Goal: Information Seeking & Learning: Learn about a topic

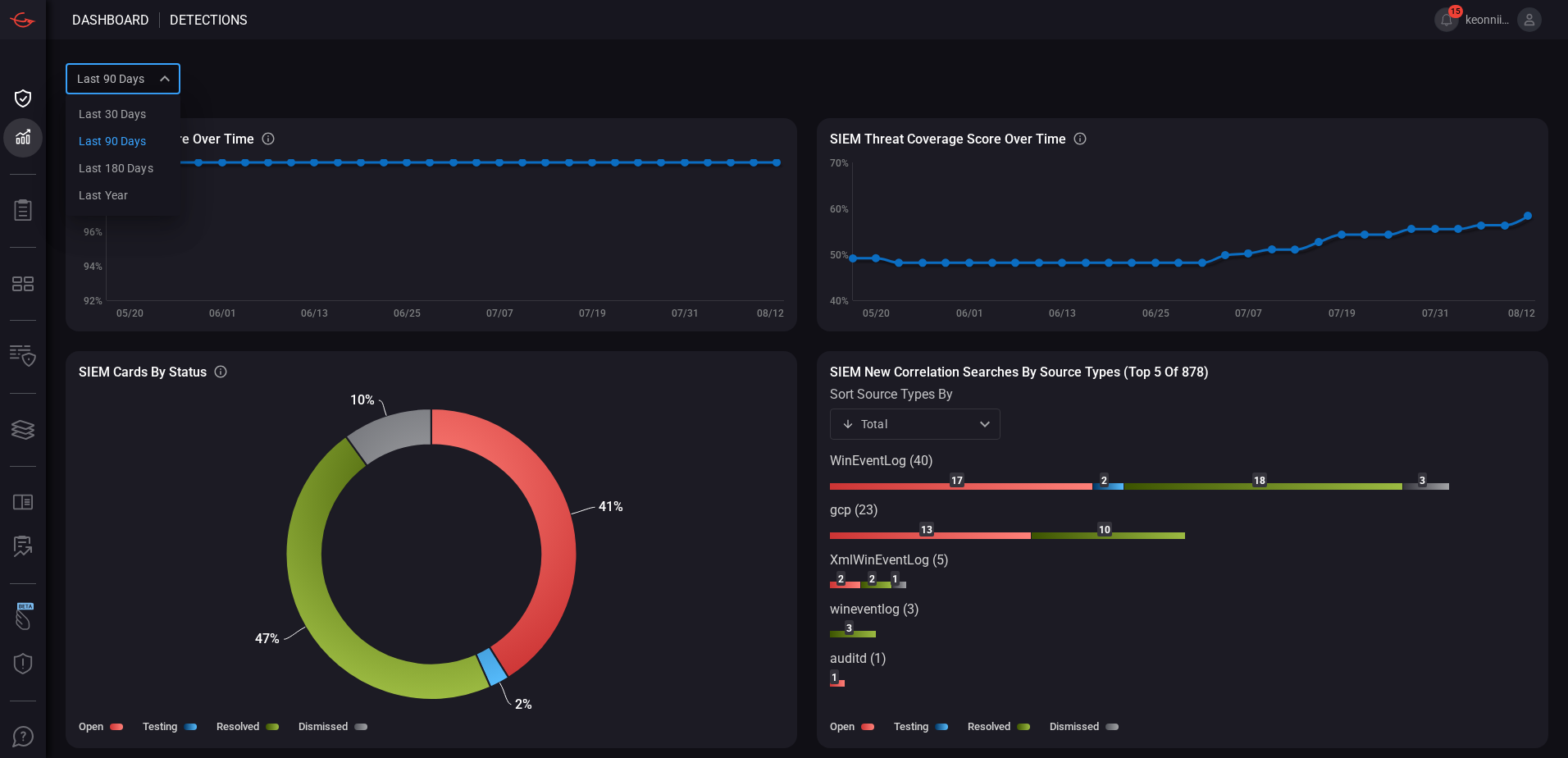
click at [26, 141] on div at bounding box center [784, 379] width 1568 height 758
click at [453, 92] on span at bounding box center [864, 78] width 1368 height 39
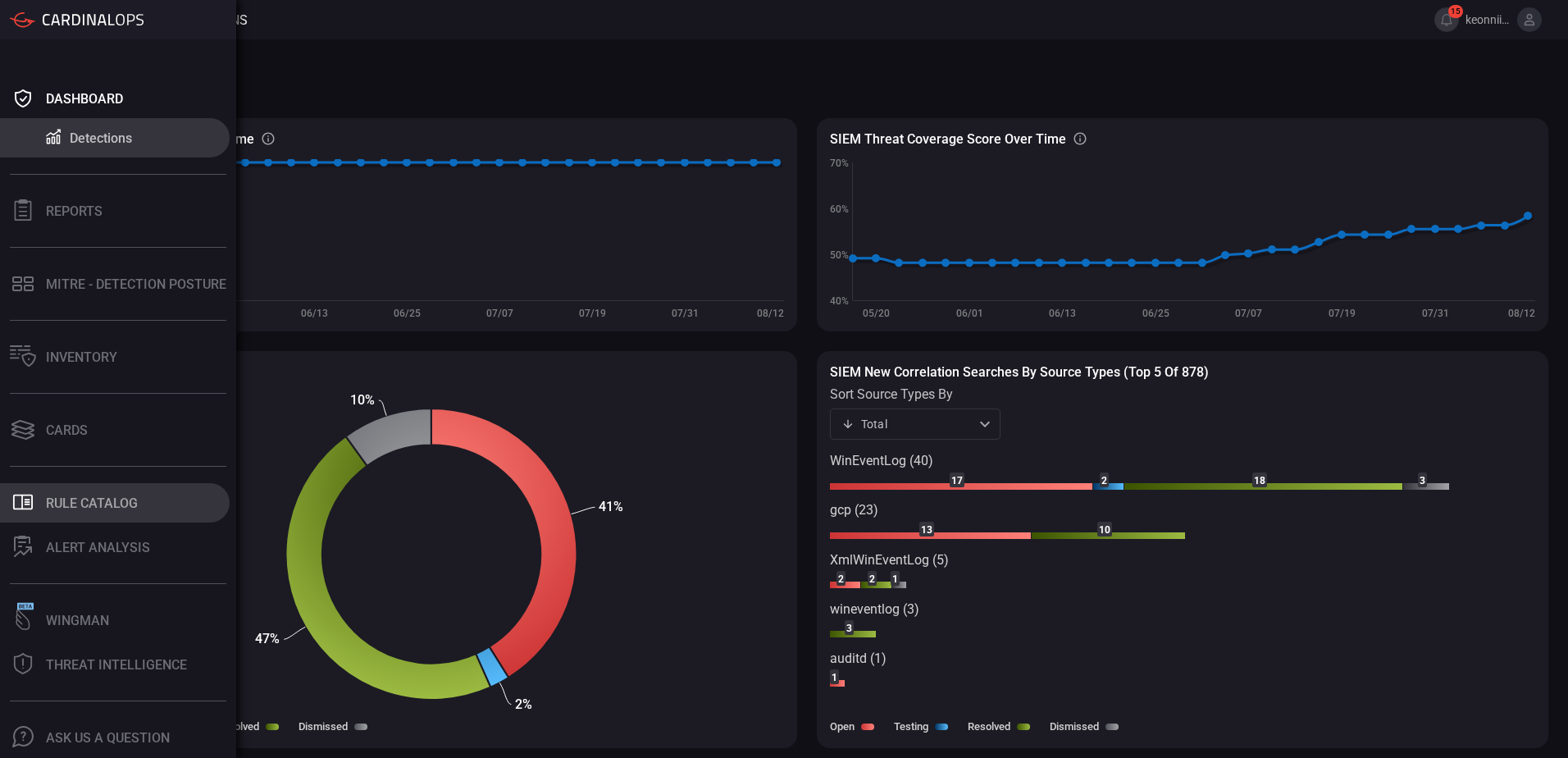
click at [93, 507] on div "Rule Catalog" at bounding box center [92, 503] width 92 height 16
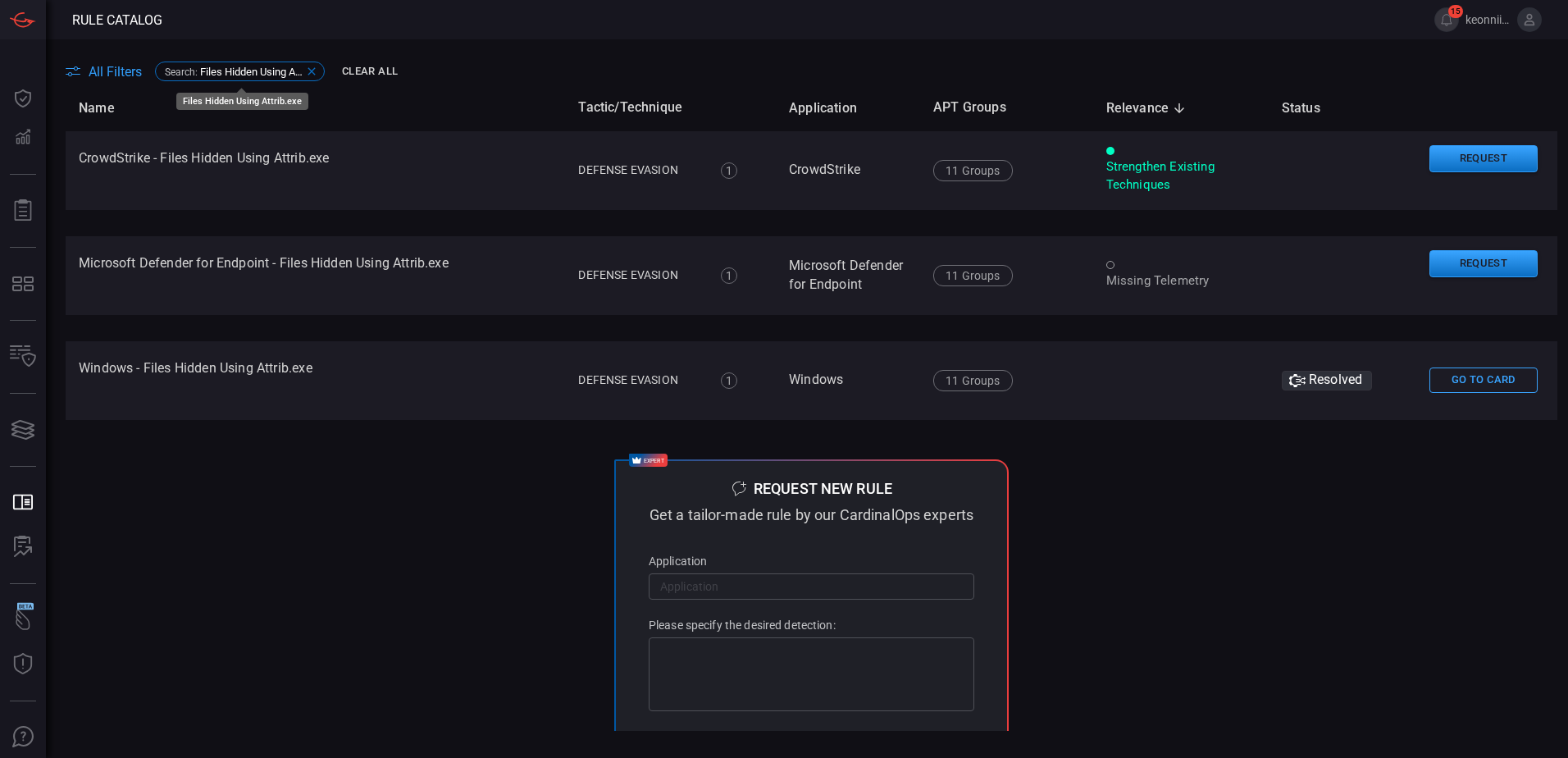
click at [313, 75] on icon at bounding box center [312, 71] width 13 height 13
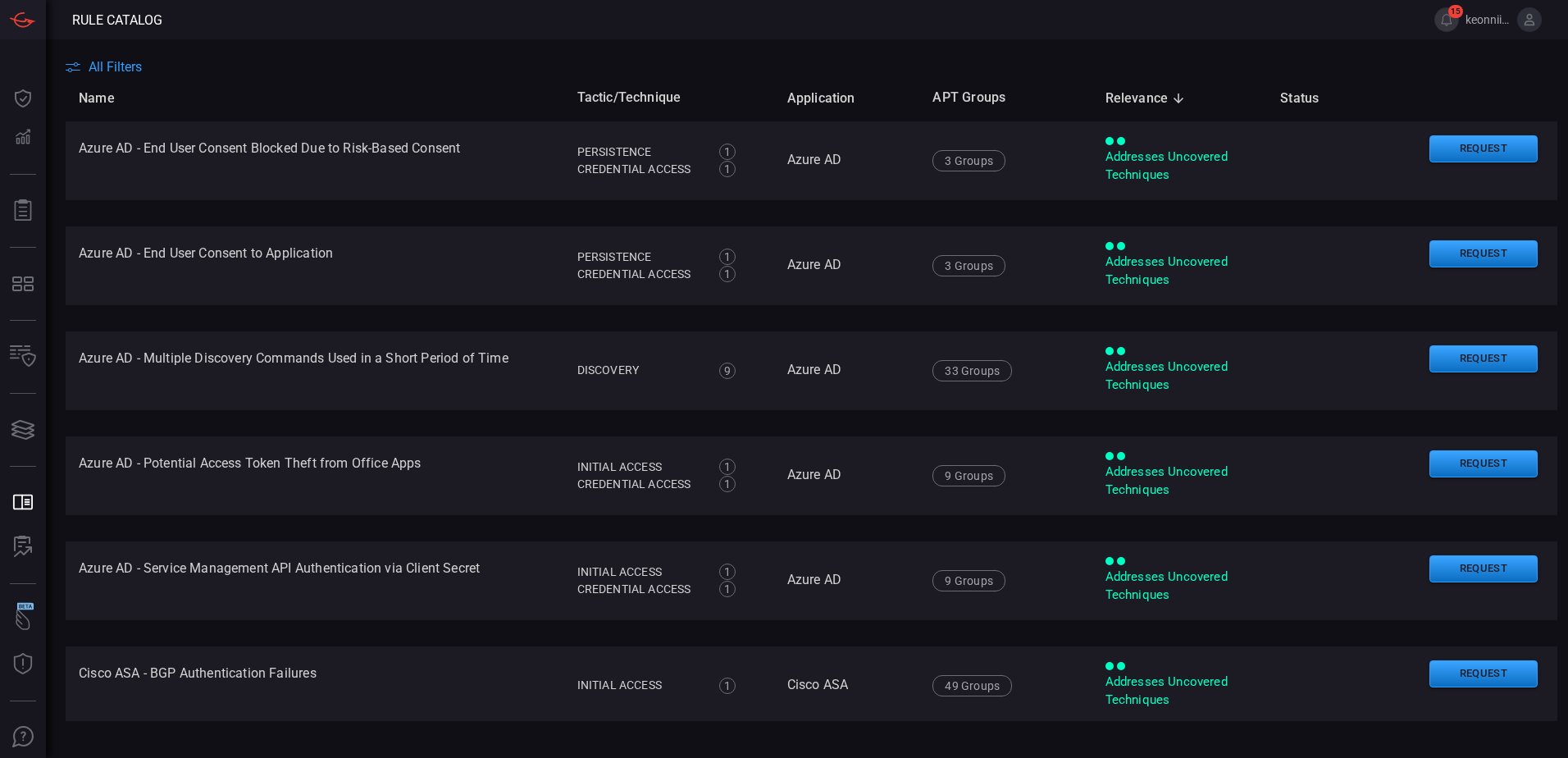
click at [112, 67] on span "All Filters" at bounding box center [116, 66] width 54 height 16
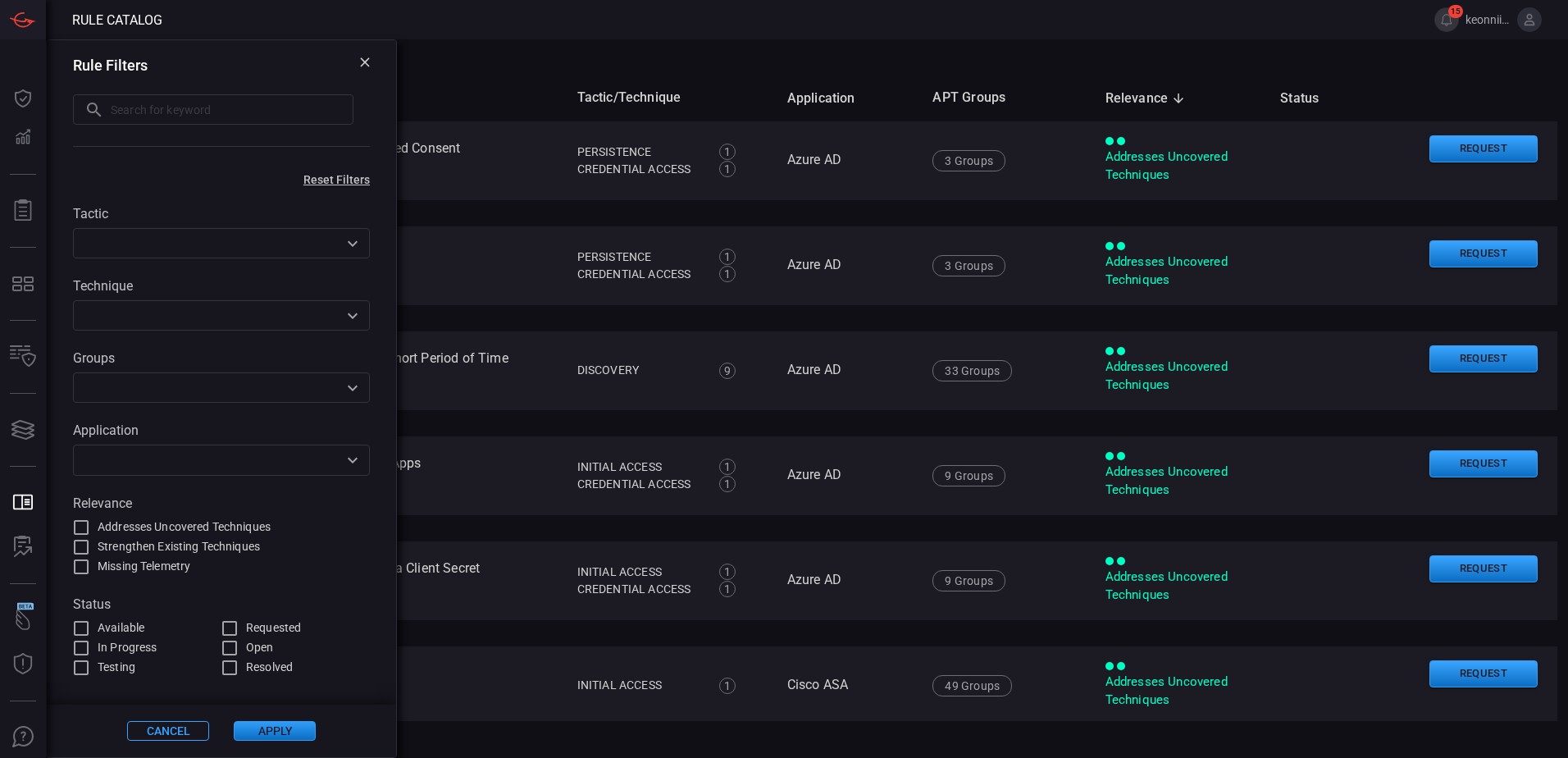
click at [146, 109] on input "text" at bounding box center [232, 109] width 243 height 30
paste input "T1082 - Windows - Multiple WMIC Discovery Commands Executed"
type input "T1082 - Windows - Multiple WMIC Discovery Commands Executed"
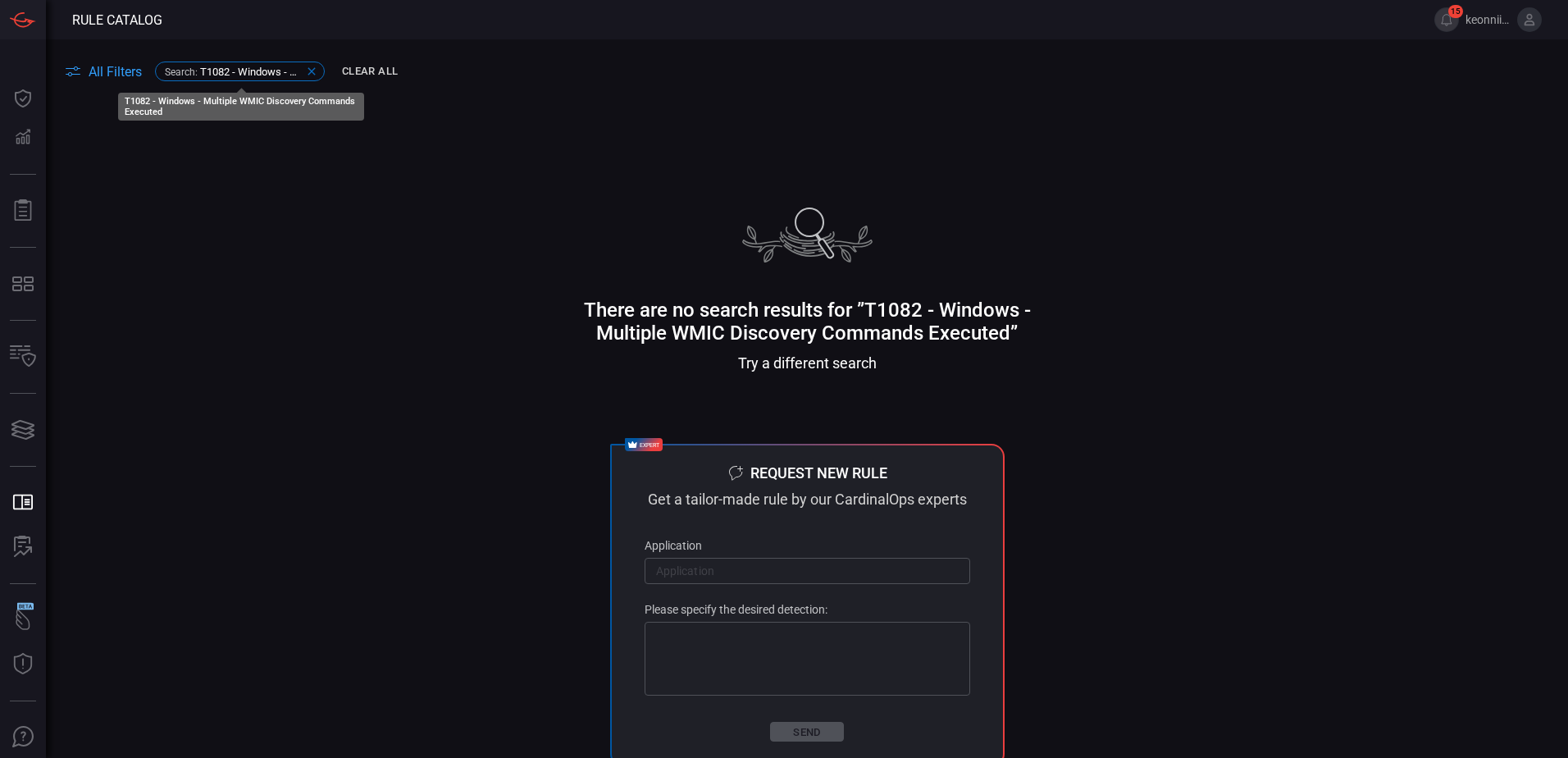
click at [311, 70] on icon at bounding box center [311, 71] width 8 height 8
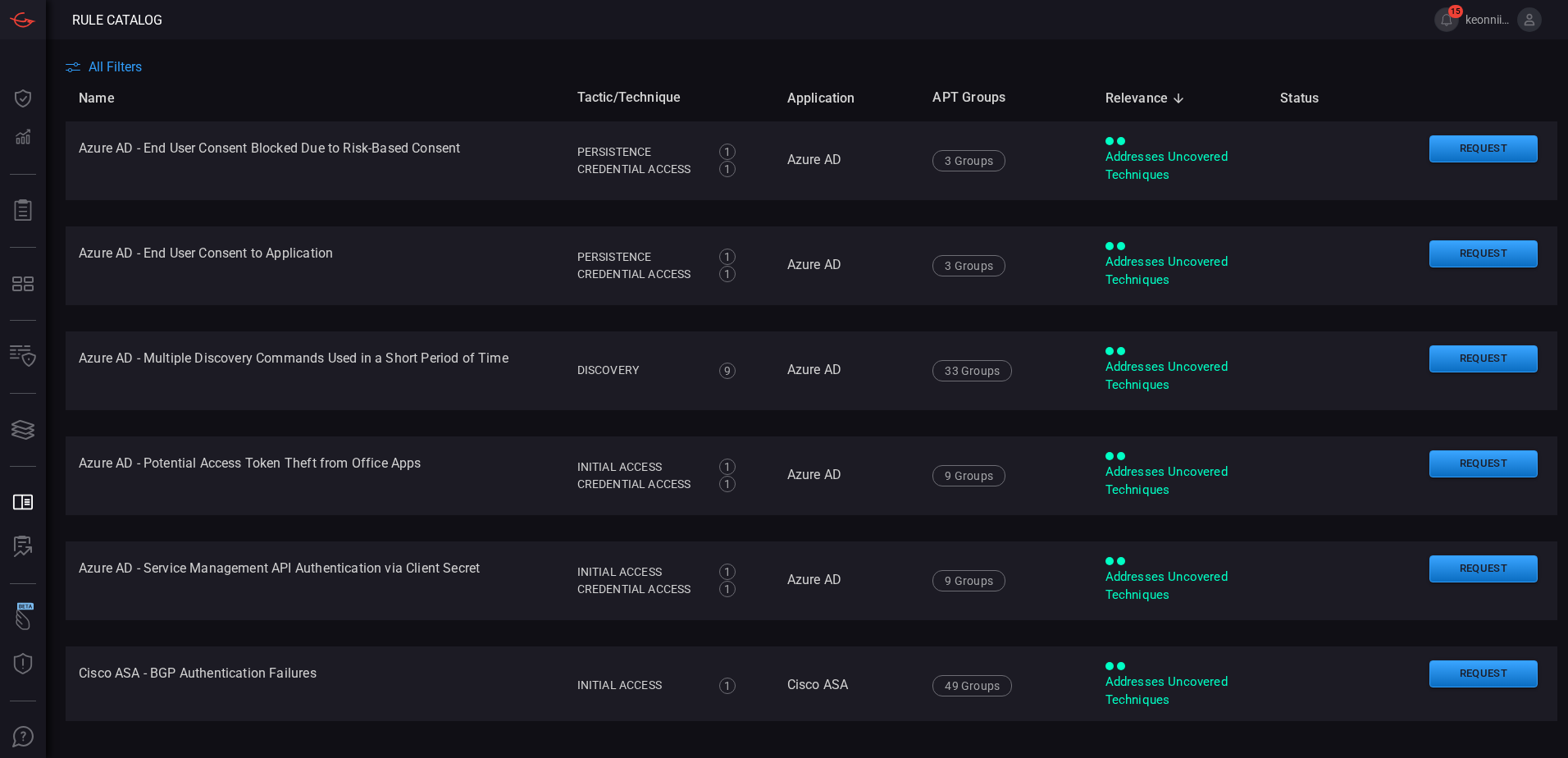
click at [108, 67] on span "All Filters" at bounding box center [116, 66] width 54 height 16
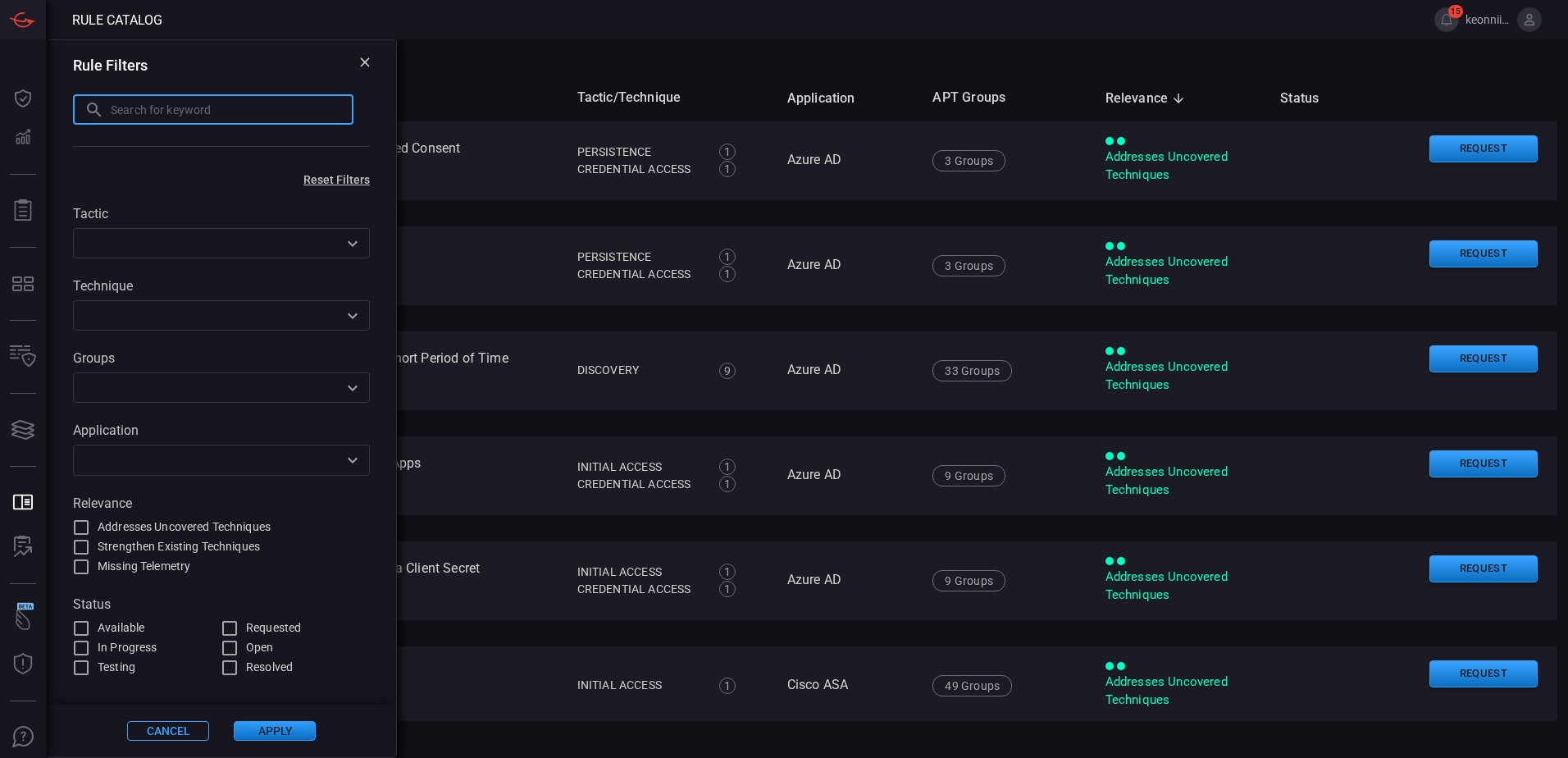
click at [153, 111] on input "text" at bounding box center [232, 109] width 243 height 30
paste input "T1082 - Windows - Multiple WMIC Discovery Commands Executed"
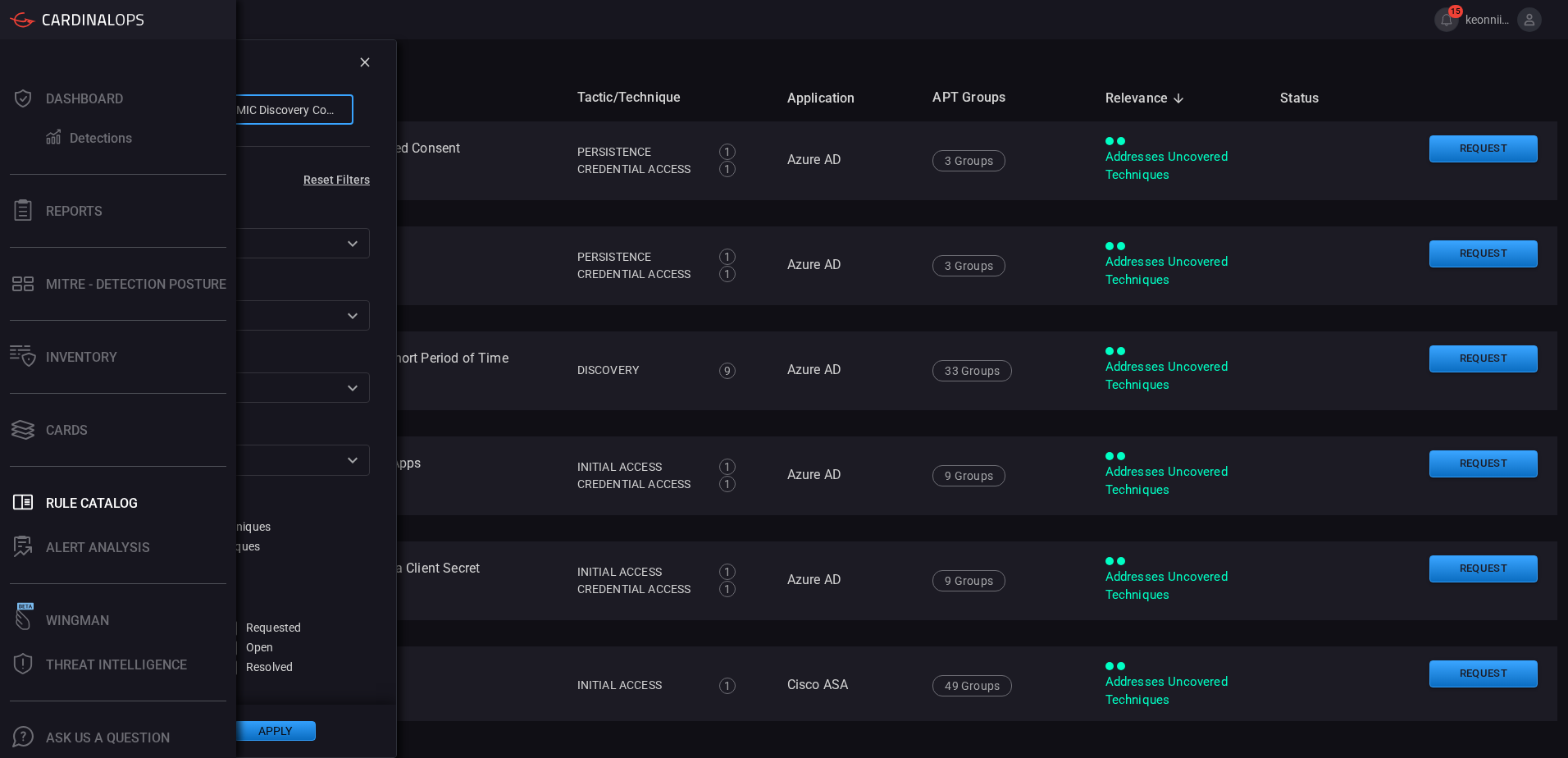
drag, startPoint x: 96, startPoint y: 109, endPoint x: 39, endPoint y: 112, distance: 57.1
click at [39, 112] on div "Rule Catalog 15 keonnii.[PERSON_NAME] Dashboard Detections Reports MITRE - Dete…" at bounding box center [784, 379] width 1568 height 758
type input "Multiple WMIC Discovery Commands Executed"
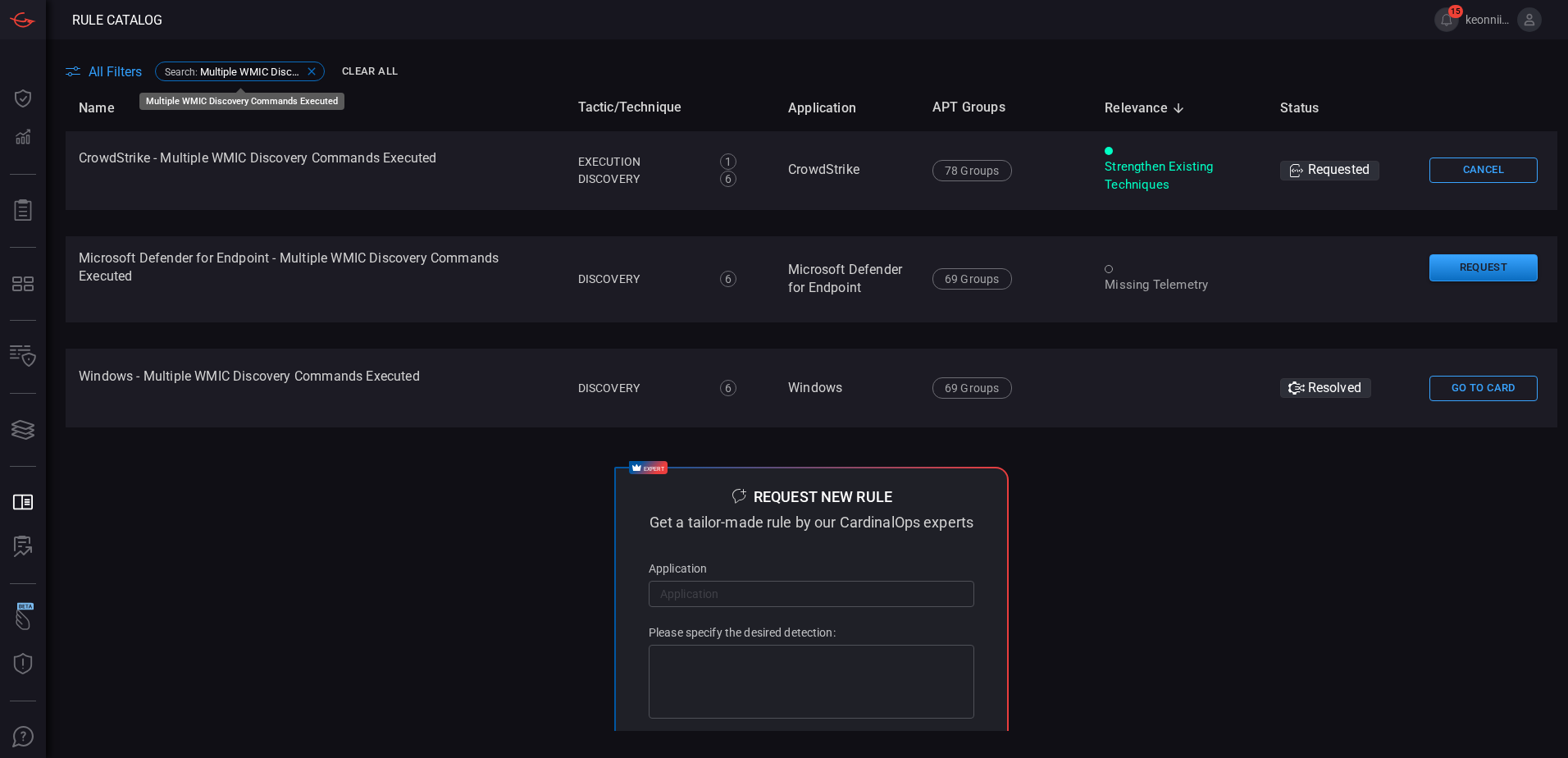
click at [312, 73] on icon at bounding box center [311, 71] width 8 height 8
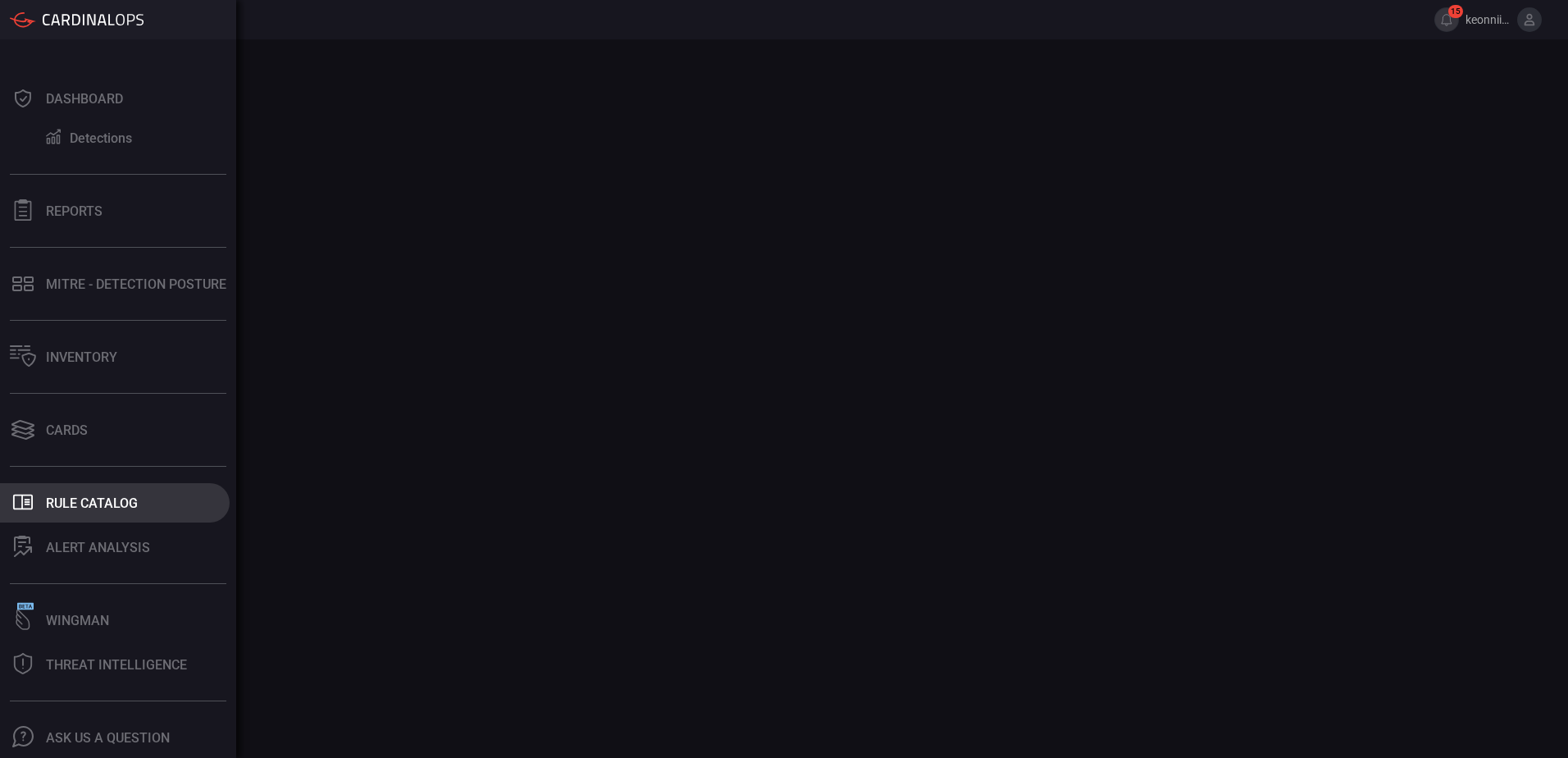
click at [49, 497] on div "Rule Catalog" at bounding box center [92, 503] width 92 height 16
click at [121, 496] on div "Rule Catalog" at bounding box center [92, 503] width 92 height 16
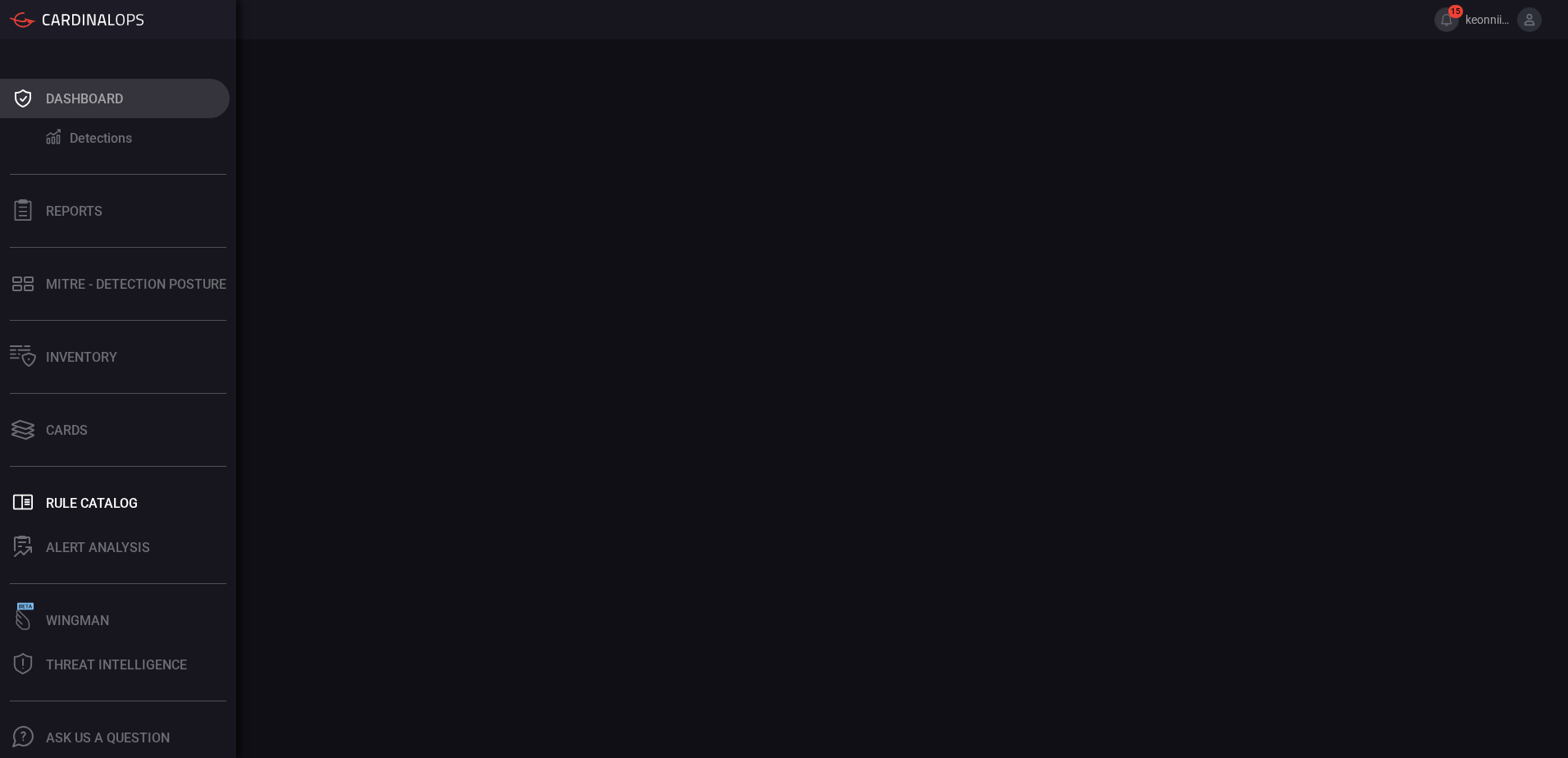
click at [64, 104] on div "Dashboard" at bounding box center [85, 99] width 77 height 16
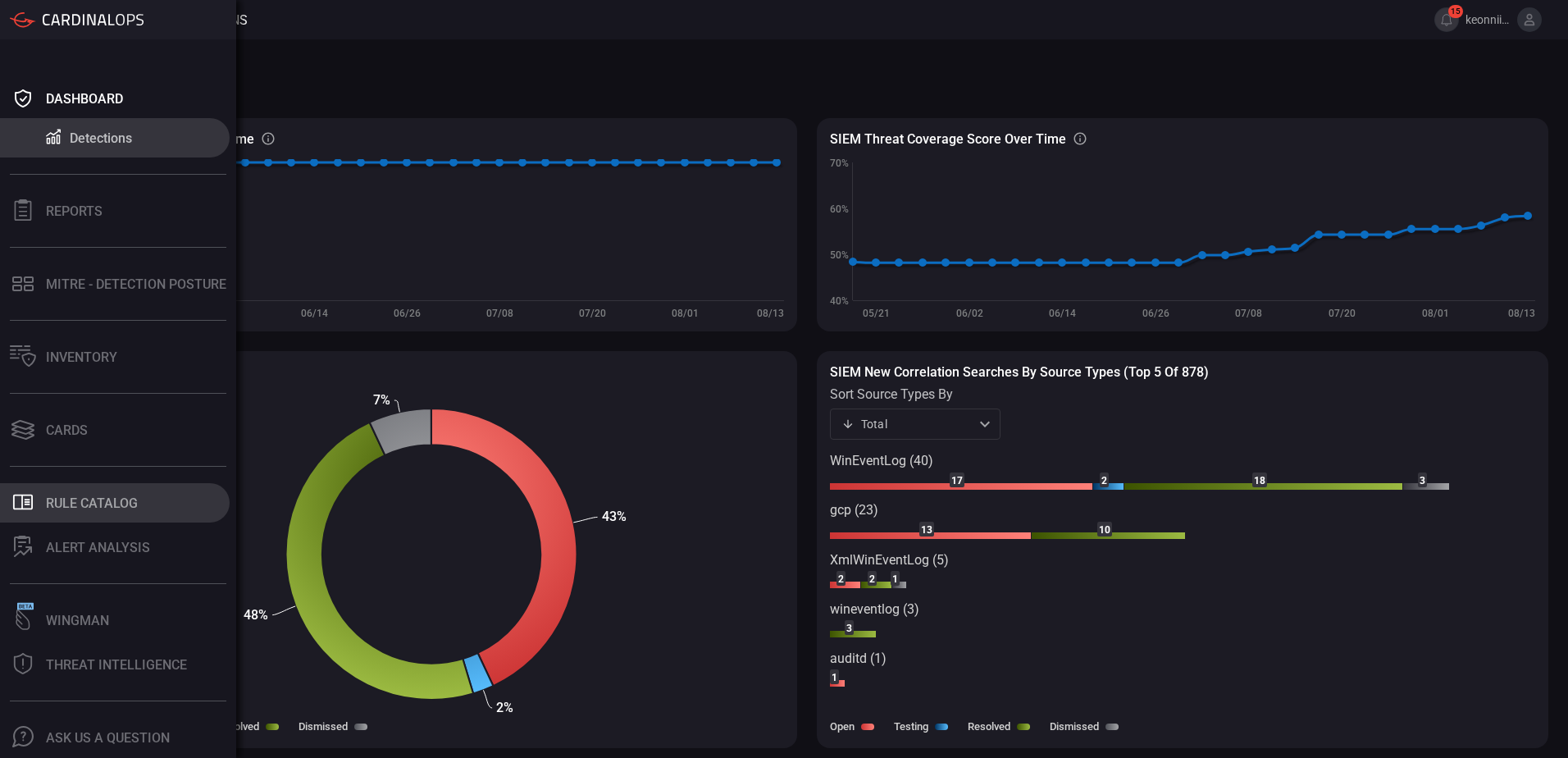
click at [75, 497] on div "Rule Catalog" at bounding box center [92, 503] width 92 height 16
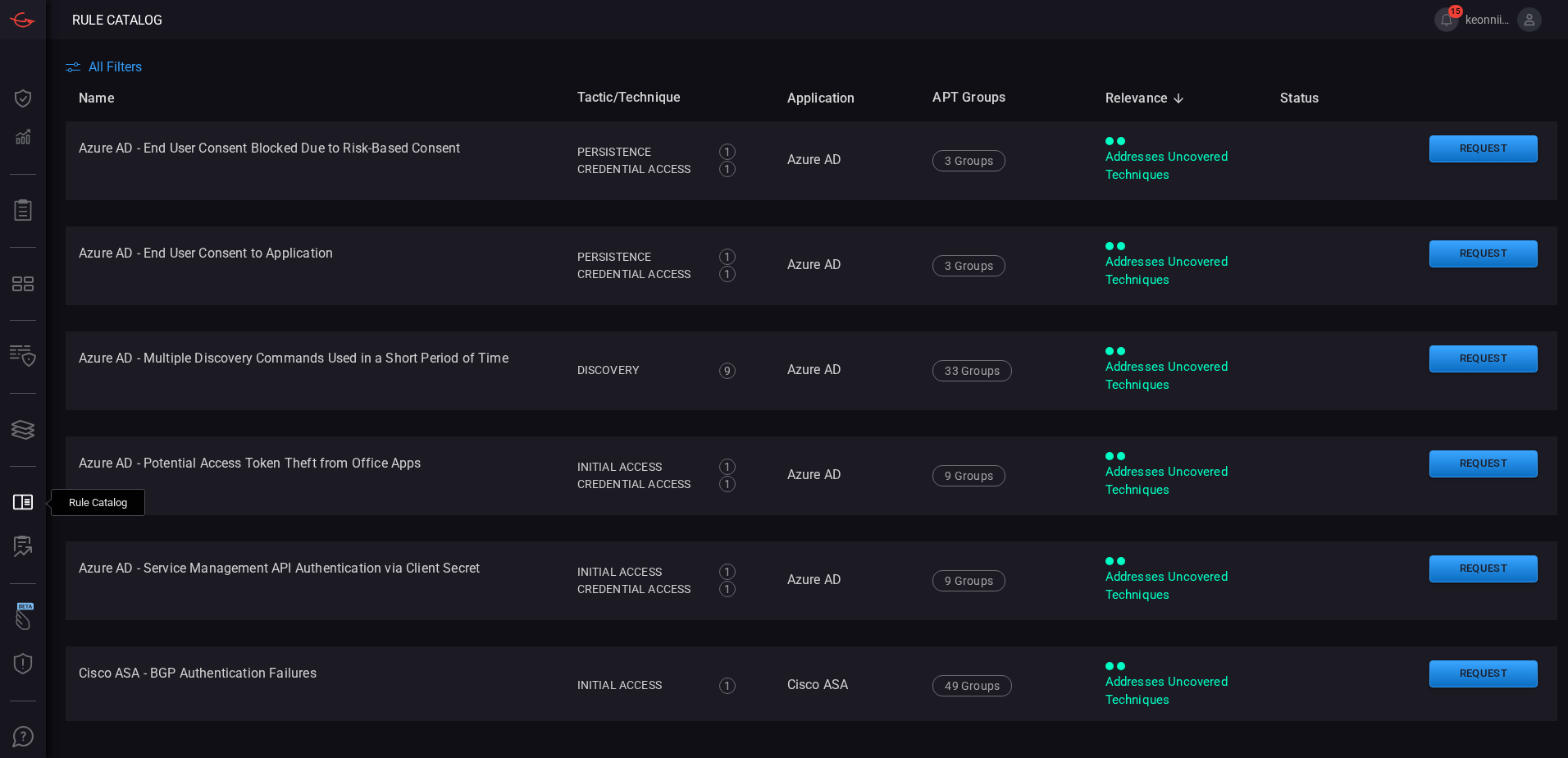
click at [106, 68] on span "All Filters" at bounding box center [116, 66] width 54 height 16
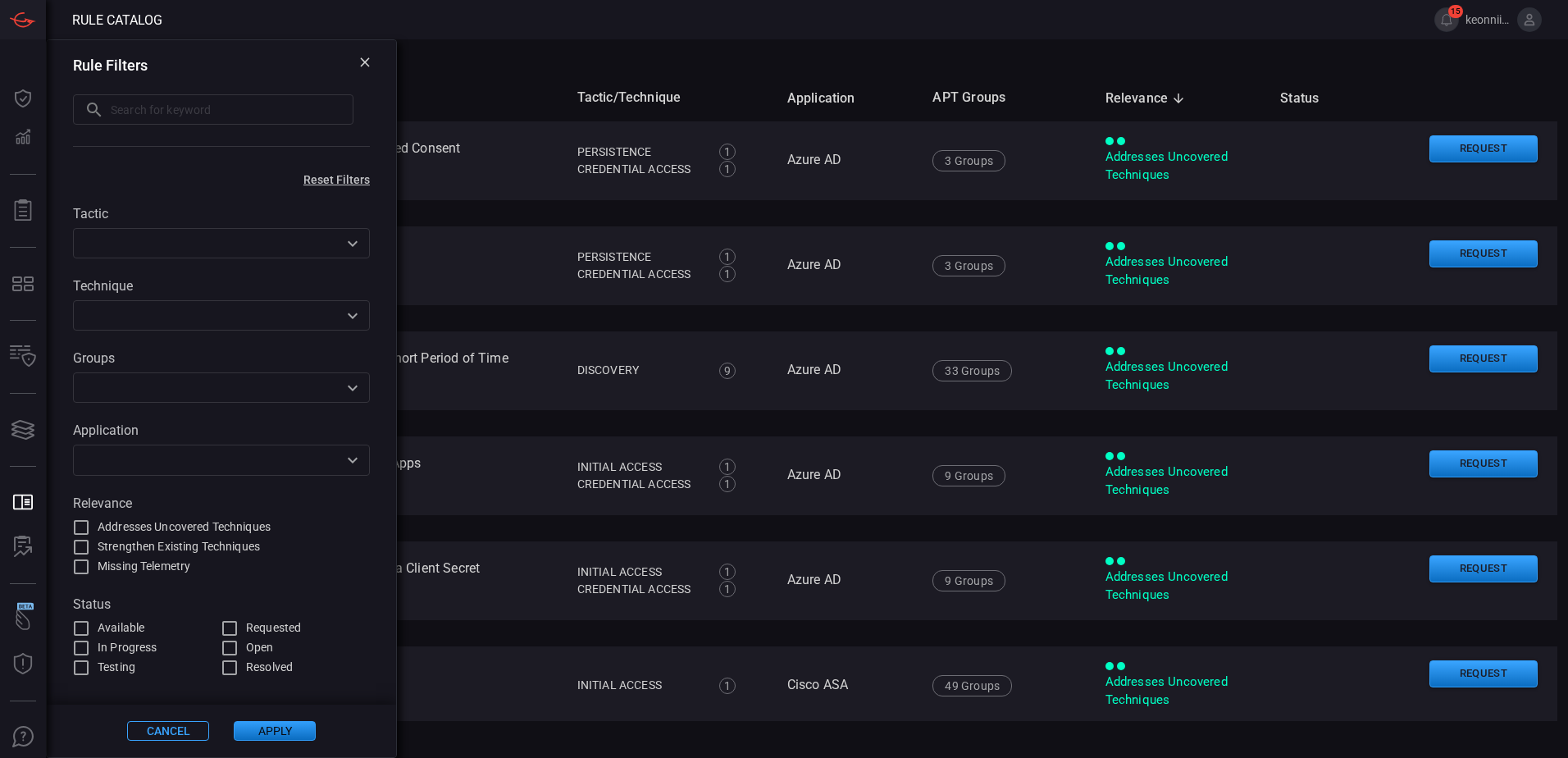
click at [152, 117] on input "text" at bounding box center [232, 109] width 243 height 30
paste input "QEMU"
type input "QEMU"
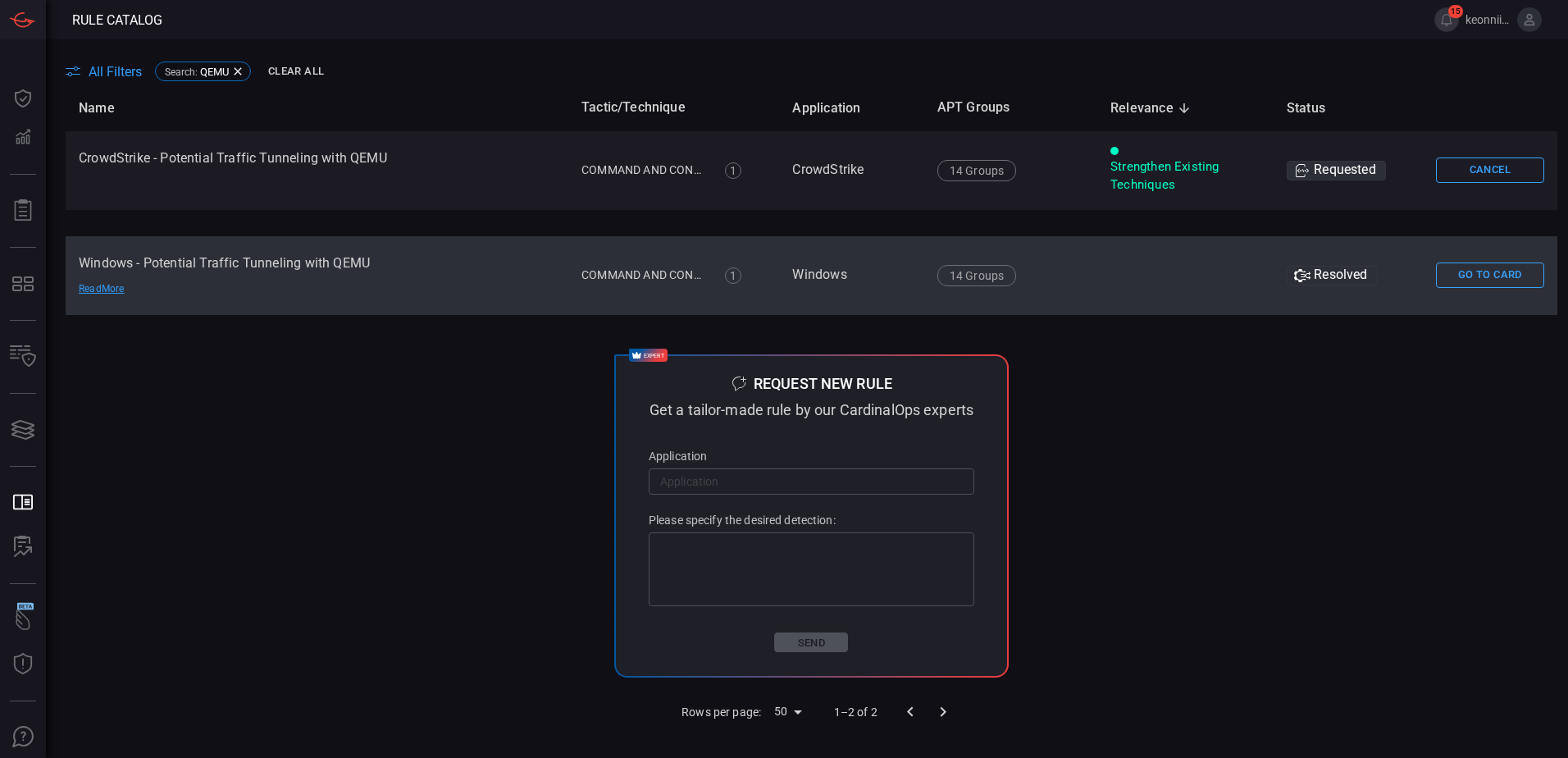
click at [324, 264] on td "Windows - Potential Traffic Tunneling with QEMU Read More" at bounding box center [317, 276] width 503 height 79
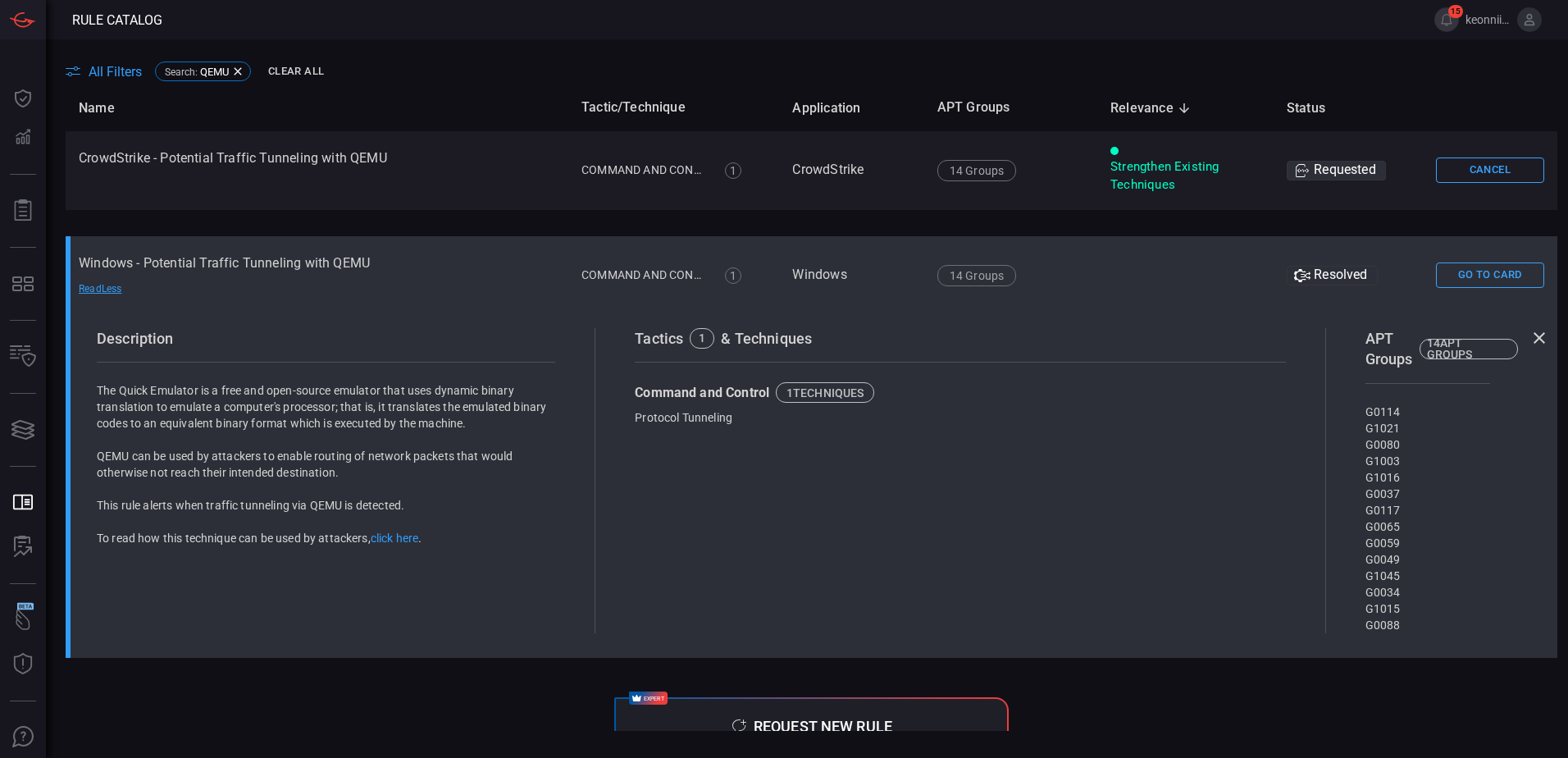
click at [324, 264] on td "Windows - Potential Traffic Tunneling with QEMU Read Less" at bounding box center [317, 276] width 503 height 79
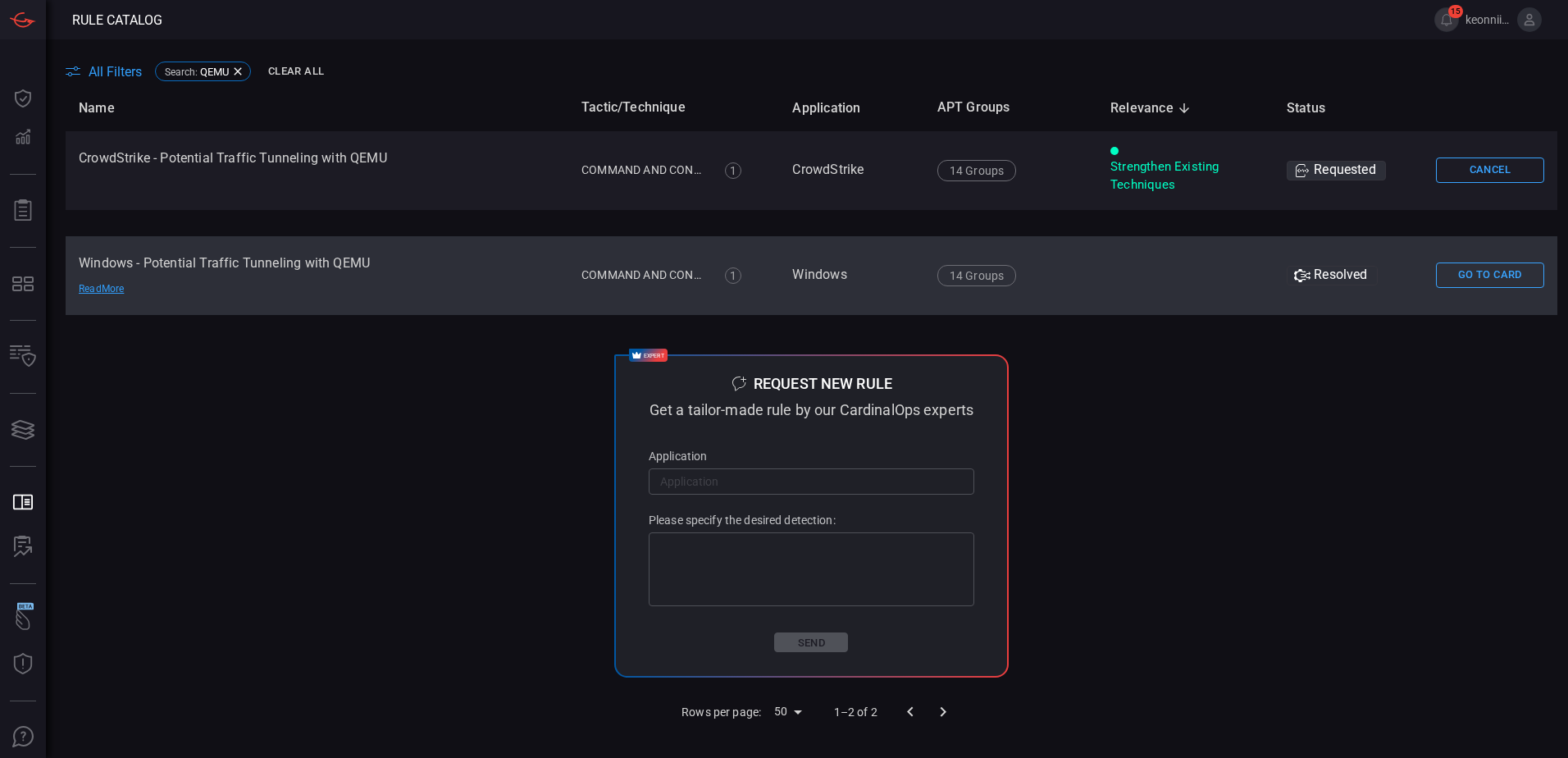
click at [324, 264] on td "Windows - Potential Traffic Tunneling with QEMU Read More" at bounding box center [317, 276] width 503 height 79
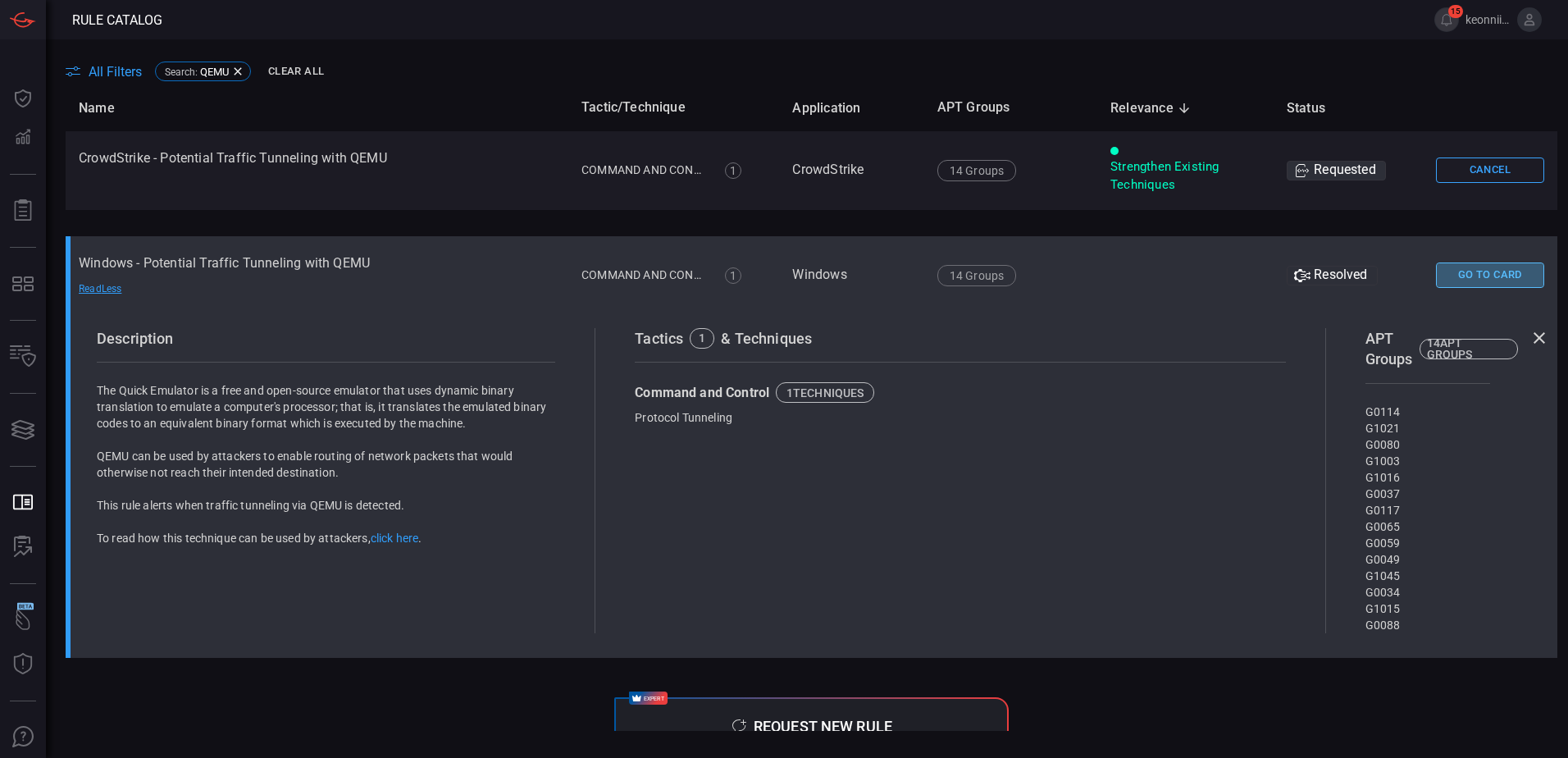
click at [1492, 278] on button "Go To Card" at bounding box center [1490, 275] width 108 height 25
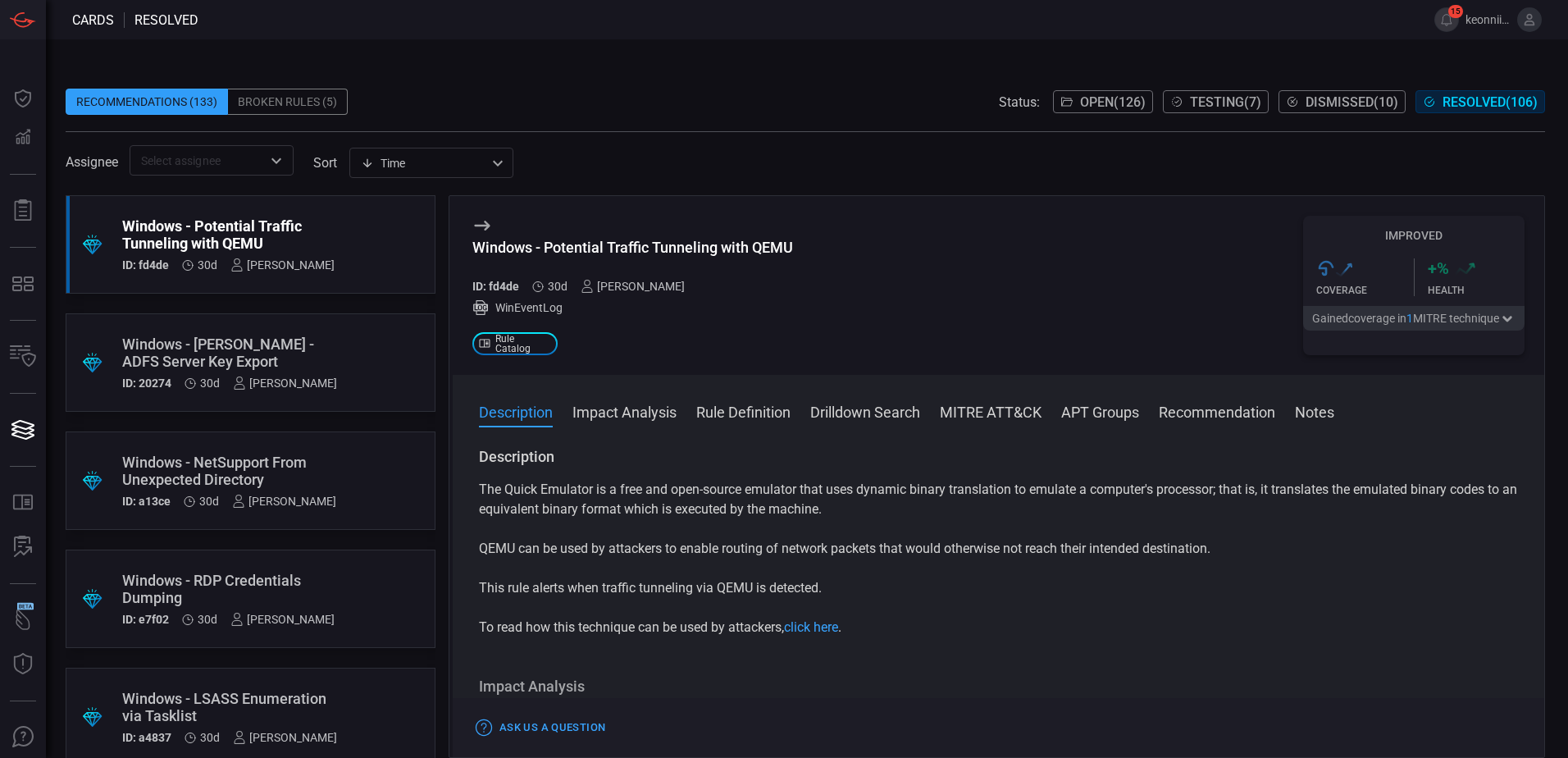
click at [1197, 421] on button "Recommendation" at bounding box center [1217, 410] width 117 height 19
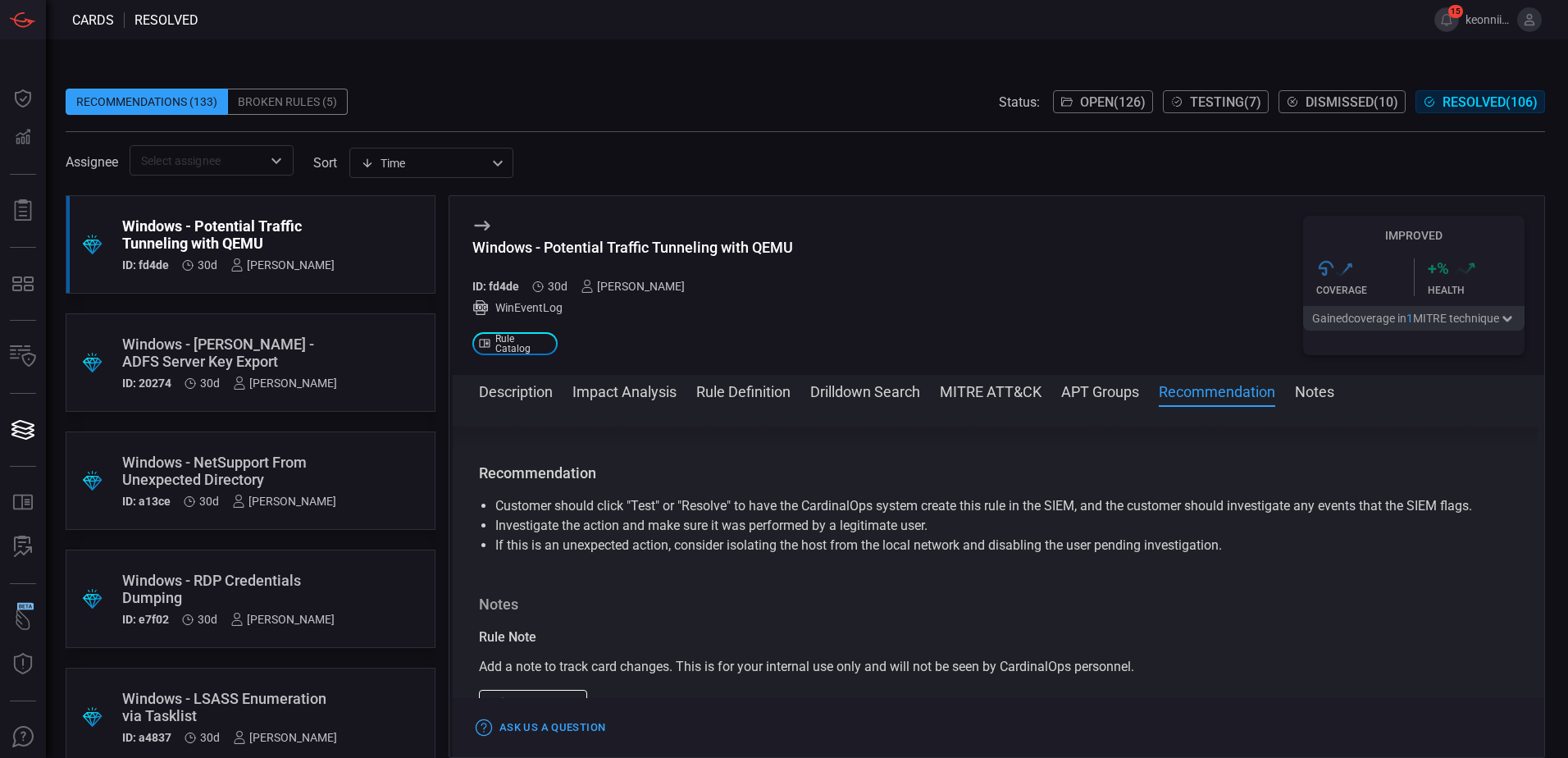
scroll to position [1183, 0]
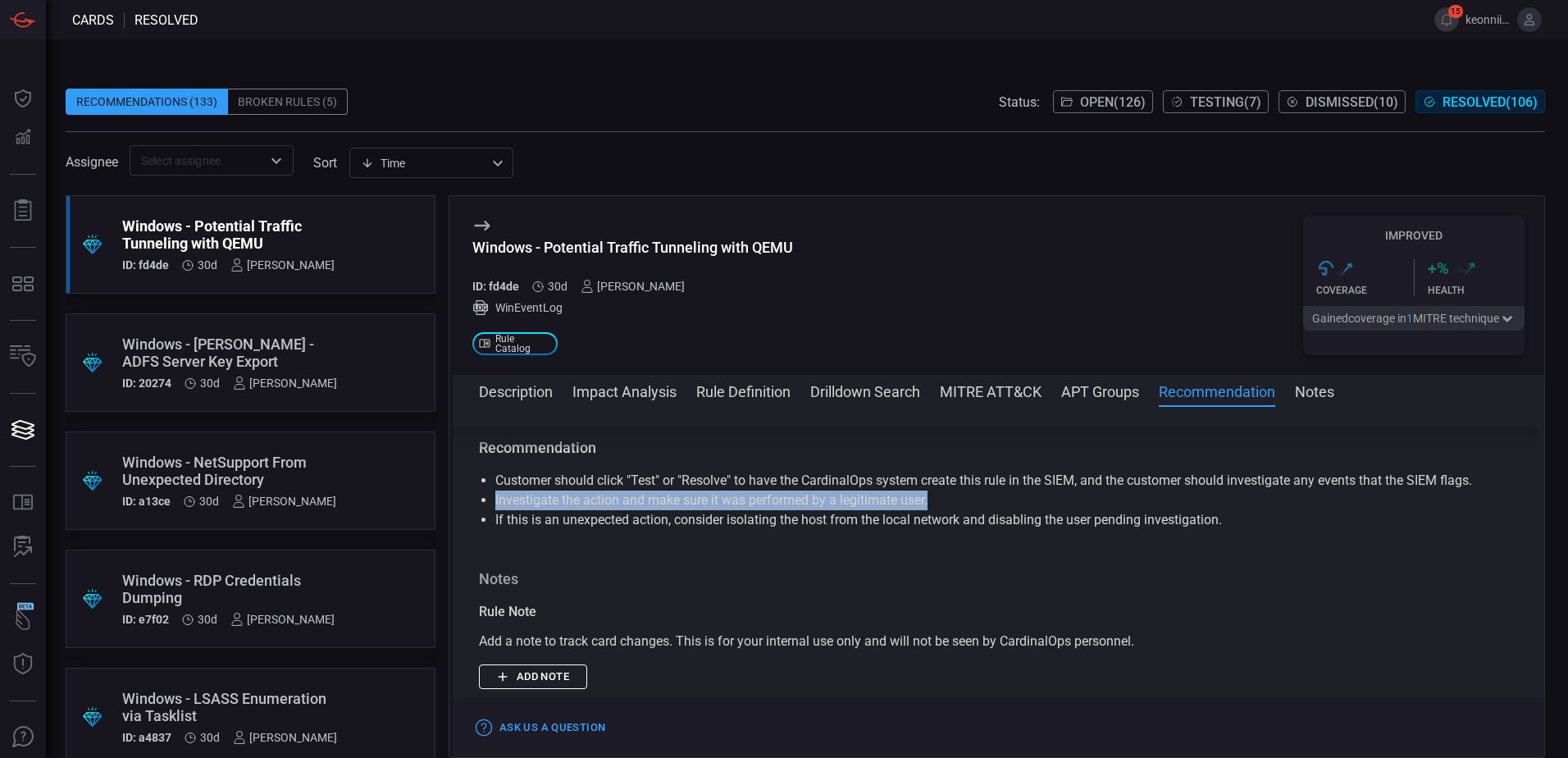
drag, startPoint x: 934, startPoint y: 506, endPoint x: 481, endPoint y: 508, distance: 453.0
click at [496, 508] on li "Investigate the action and make sure it was performed by a legitimate user." at bounding box center [999, 500] width 1006 height 19
drag, startPoint x: 481, startPoint y: 508, endPoint x: 496, endPoint y: 507, distance: 15.0
copy li "Investigate the action and make sure it was performed by a legitimate user."
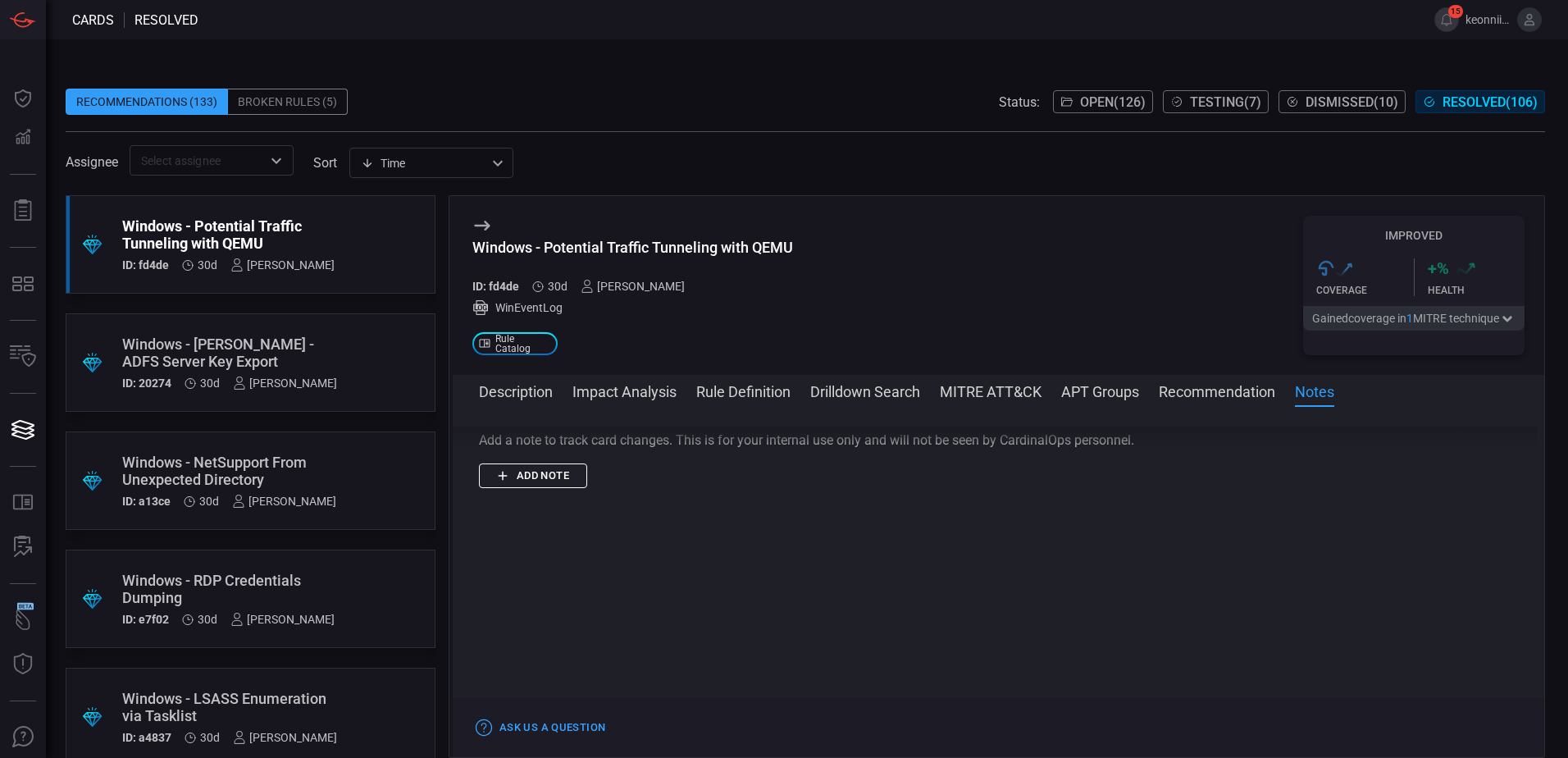
scroll to position [1415, 0]
click at [1168, 394] on button "Recommendation" at bounding box center [1217, 390] width 117 height 19
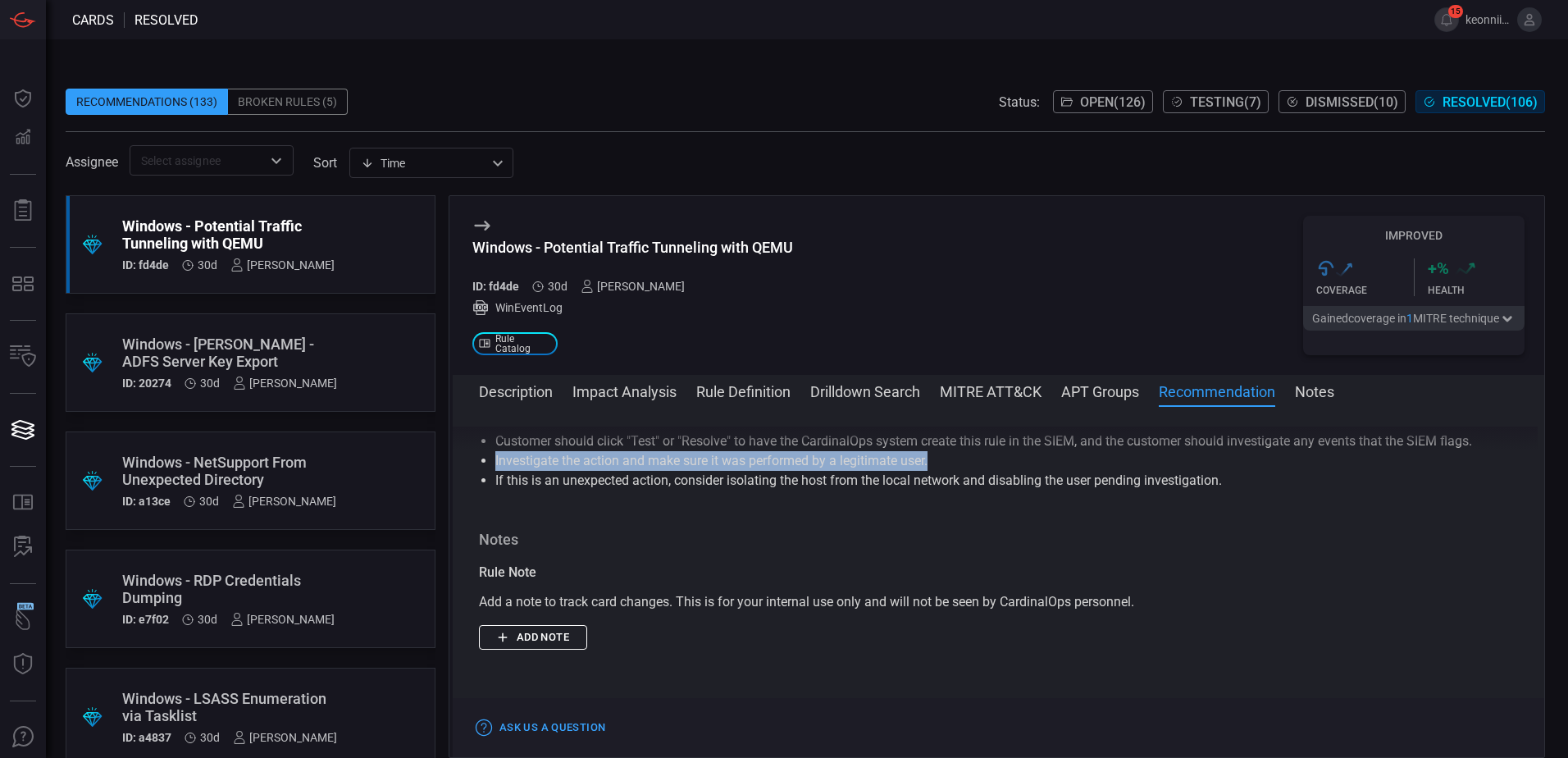
scroll to position [1183, 0]
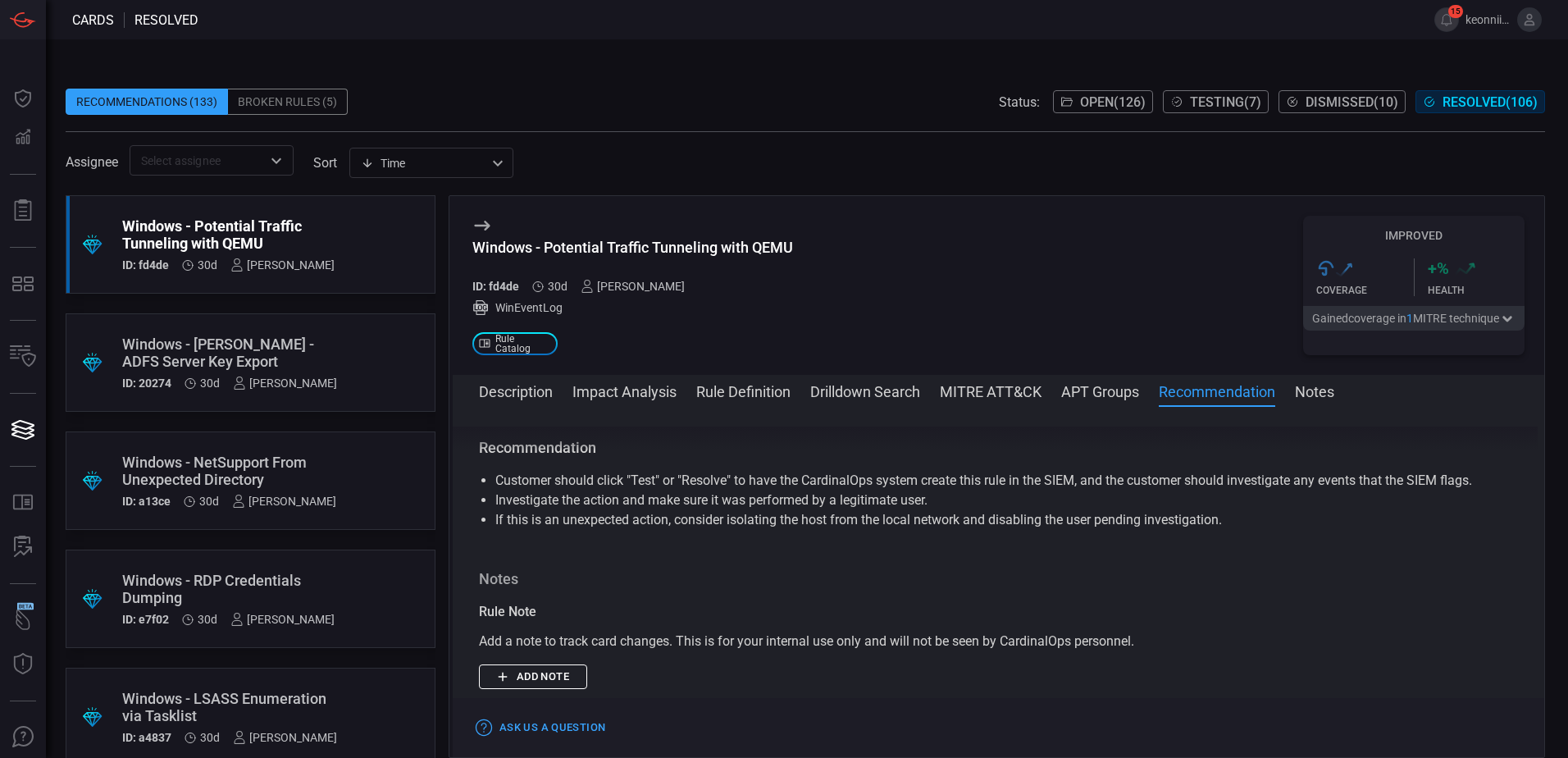
click at [750, 407] on span at bounding box center [999, 413] width 1092 height 26
click at [750, 396] on button "Rule Definition" at bounding box center [743, 390] width 94 height 19
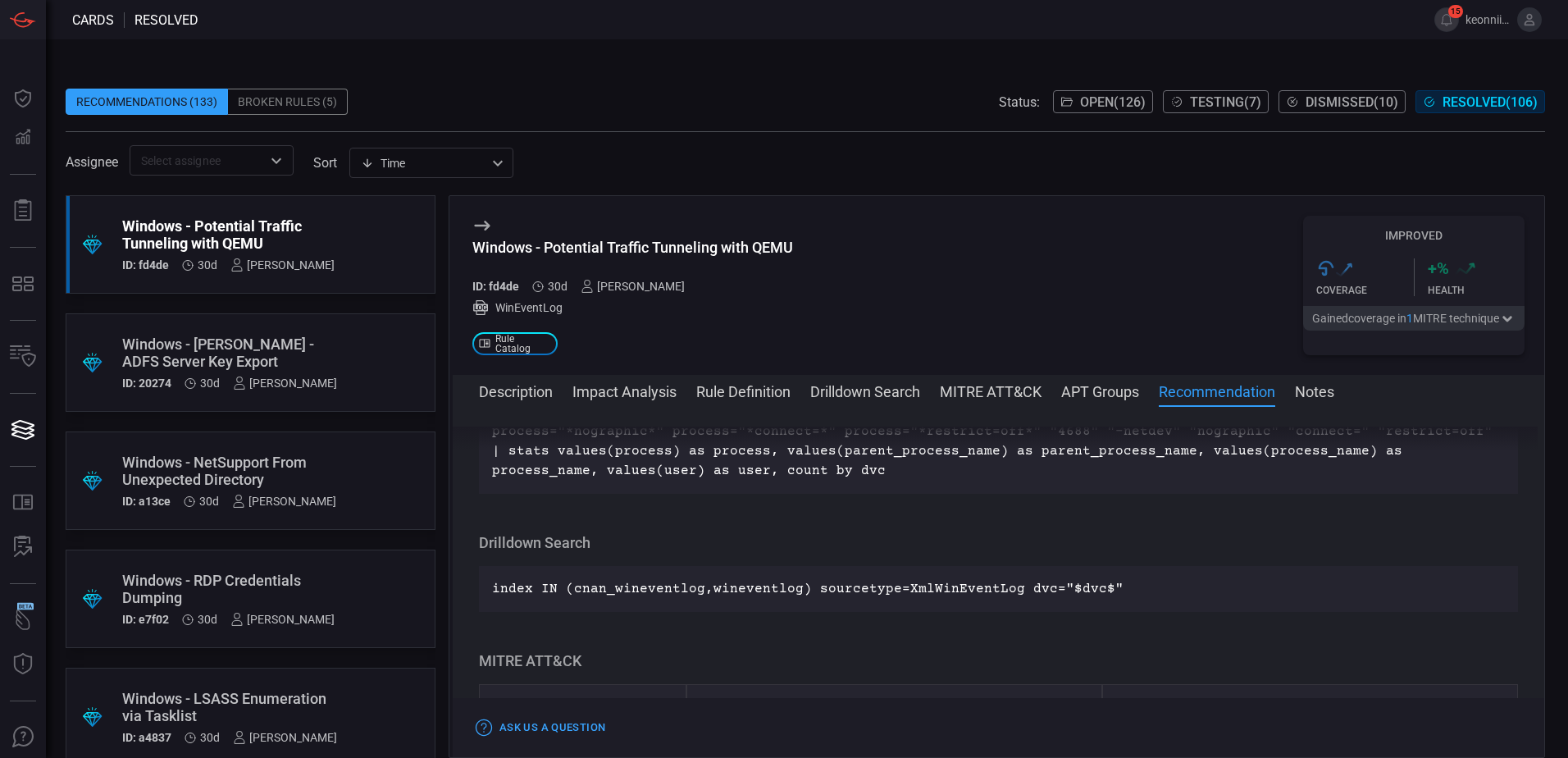
click at [600, 397] on button "Impact Analysis" at bounding box center [625, 390] width 104 height 19
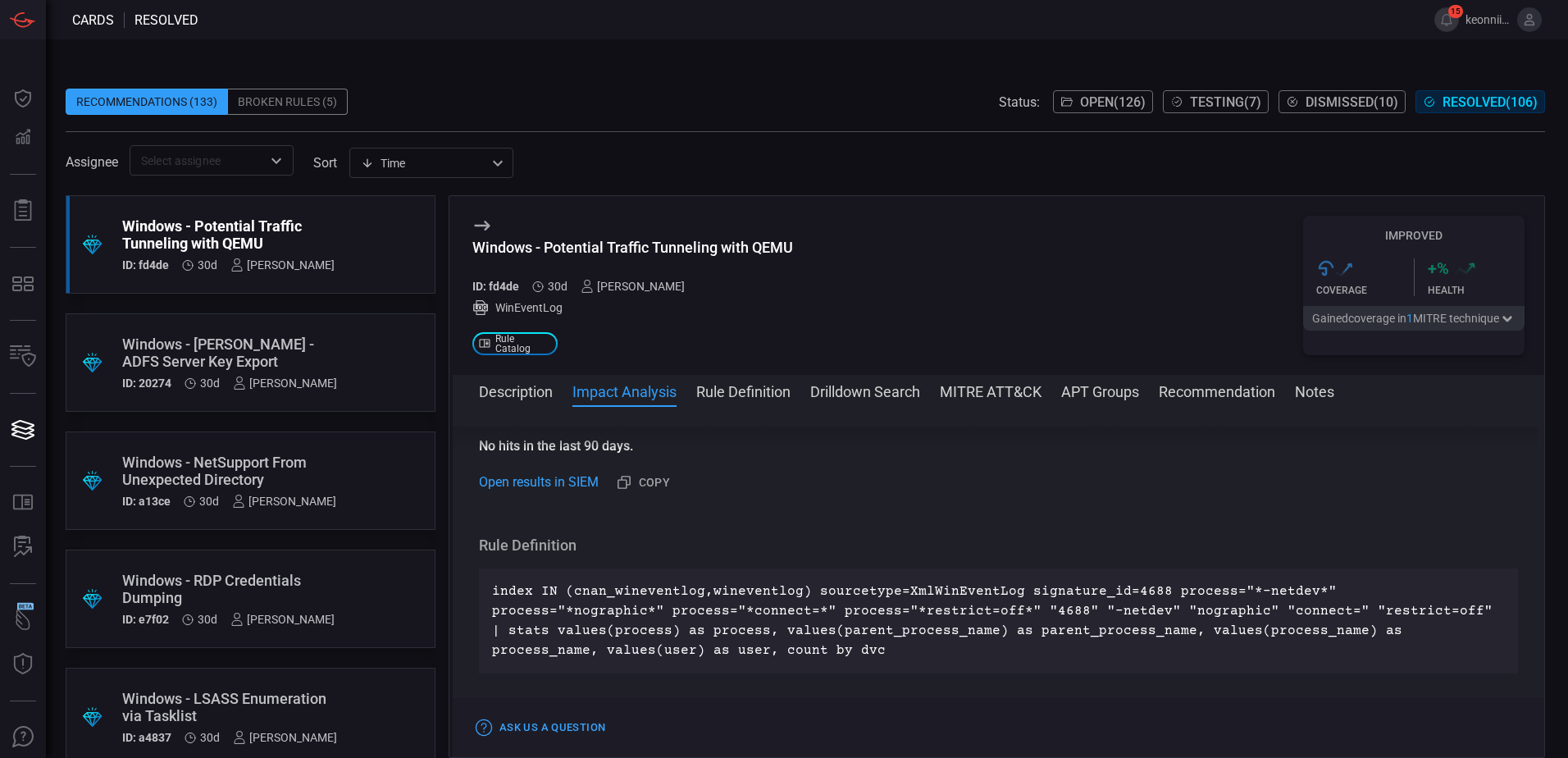
scroll to position [213, 0]
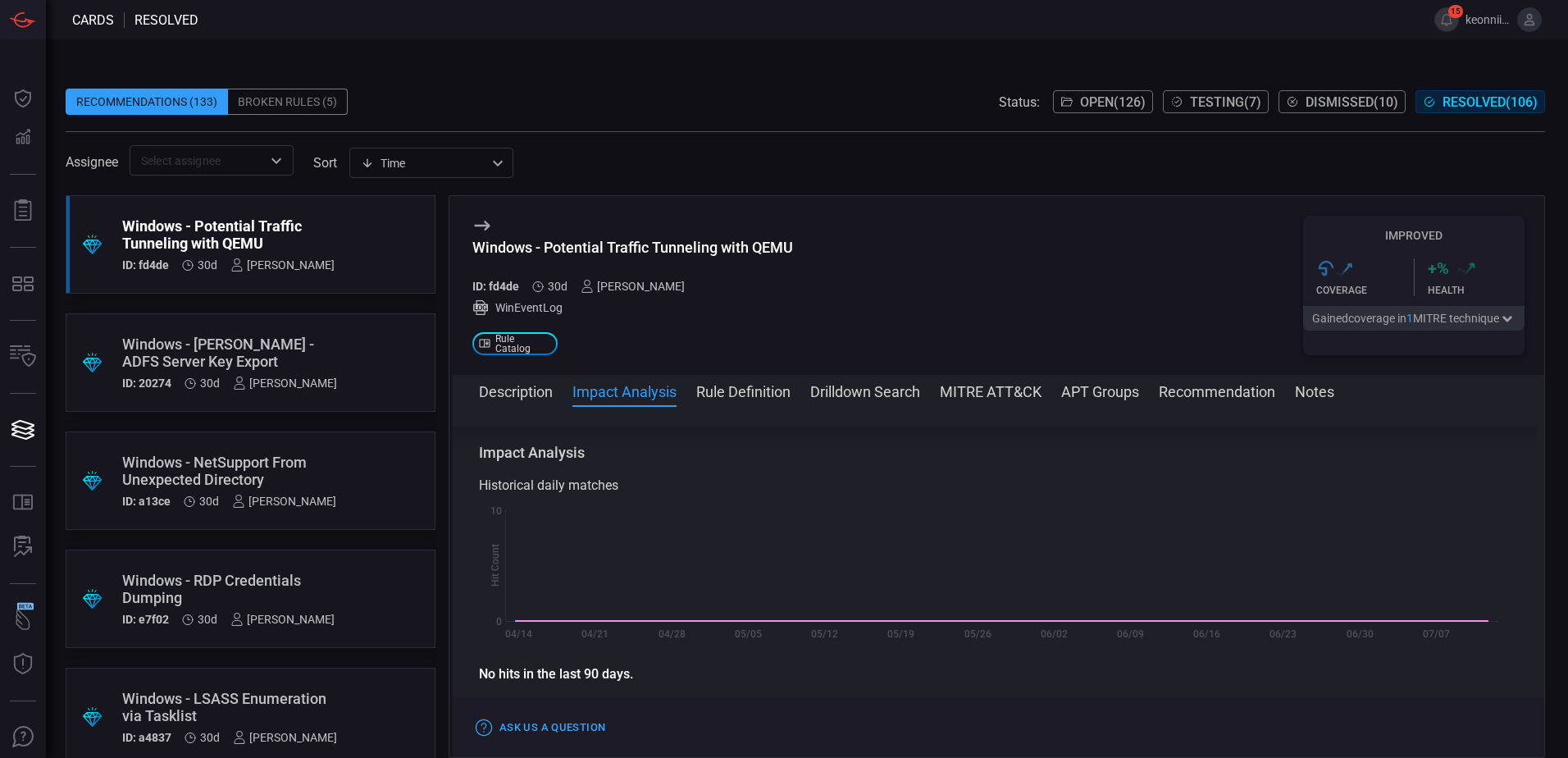
click at [1230, 397] on button "Recommendation" at bounding box center [1217, 390] width 117 height 19
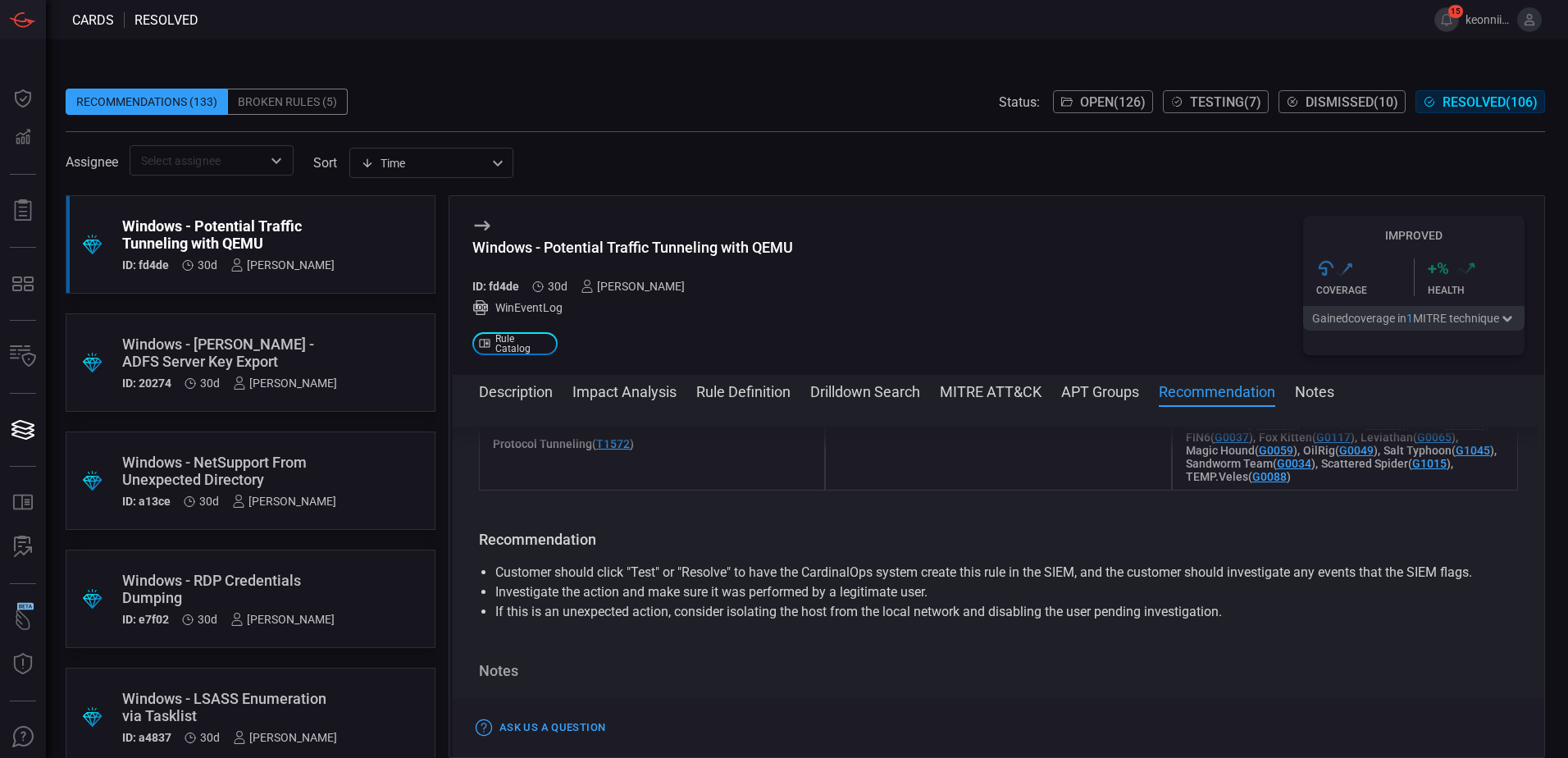
scroll to position [1183, 0]
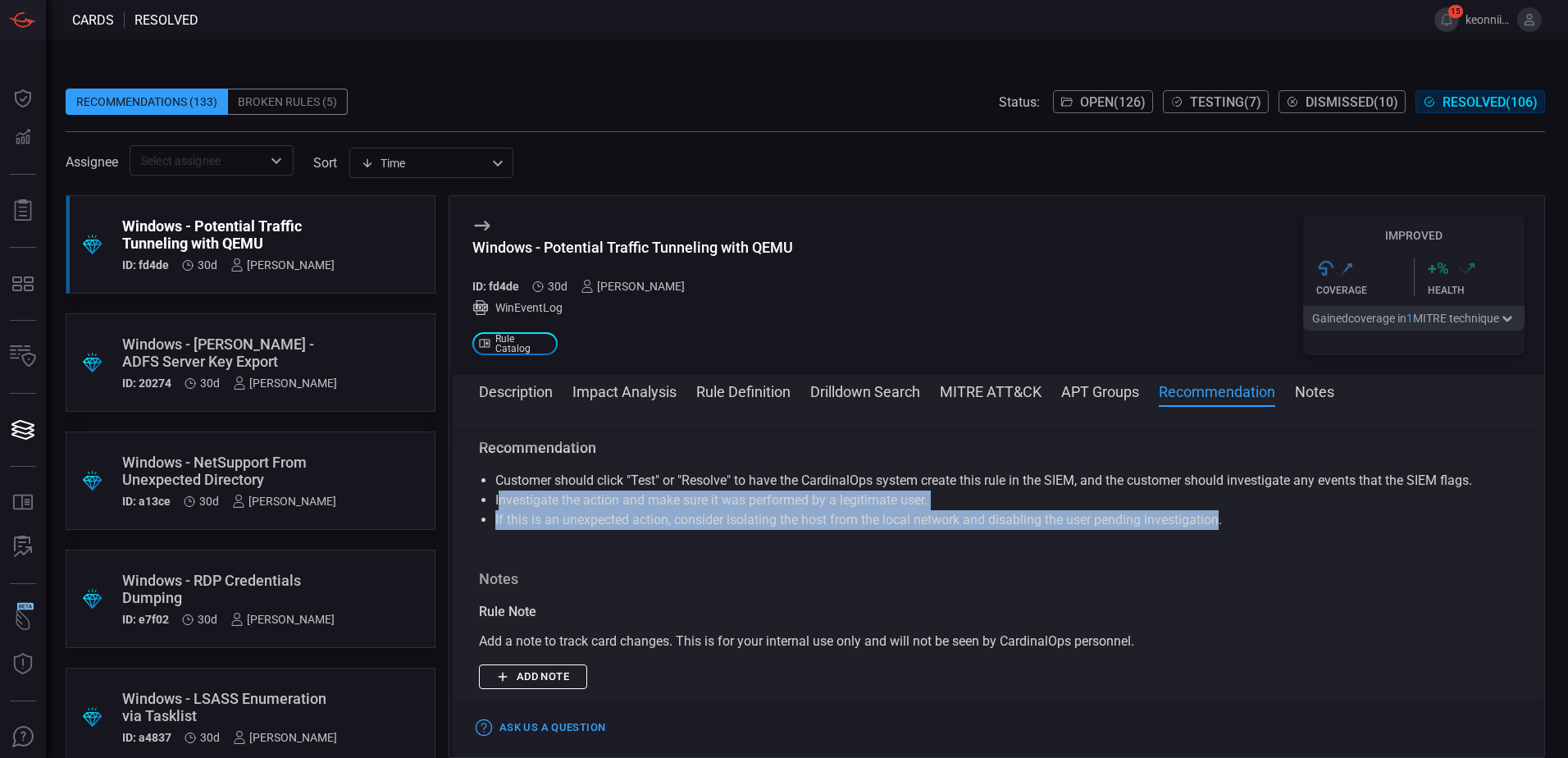
drag, startPoint x: 1224, startPoint y: 528, endPoint x: 501, endPoint y: 506, distance: 723.3
click at [501, 506] on ul "Customer should click "Test" or "Resolve" to have the CardinalOps system create…" at bounding box center [998, 500] width 1039 height 59
drag, startPoint x: 501, startPoint y: 506, endPoint x: 532, endPoint y: 512, distance: 31.6
drag, startPoint x: 532, startPoint y: 512, endPoint x: 507, endPoint y: 507, distance: 25.5
click at [512, 508] on li "Investigate the action and make sure it was performed by a legitimate user." at bounding box center [999, 500] width 1006 height 19
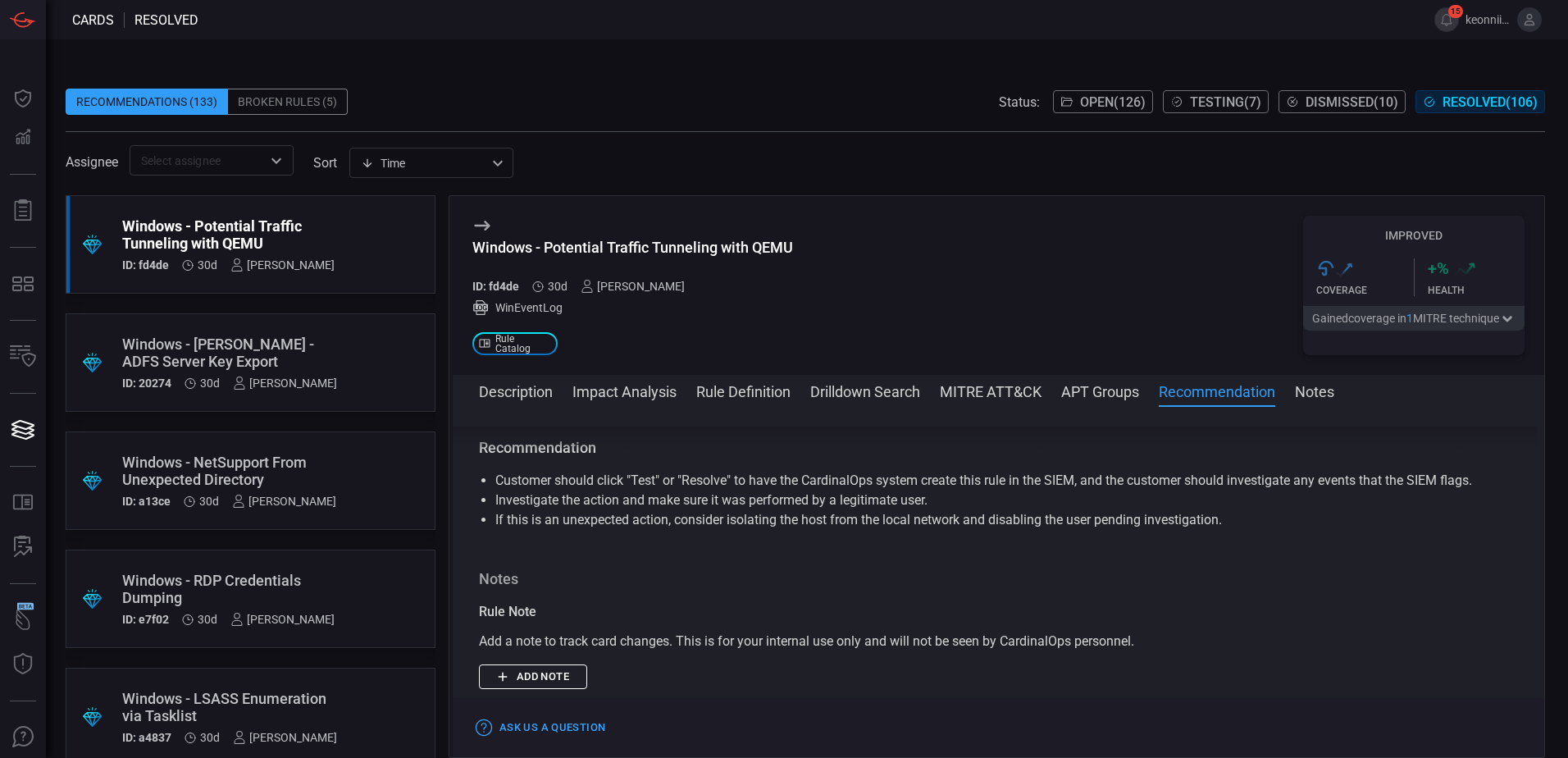
click at [492, 506] on ul "Customer should click "Test" or "Resolve" to have the CardinalOps system create…" at bounding box center [998, 500] width 1039 height 59
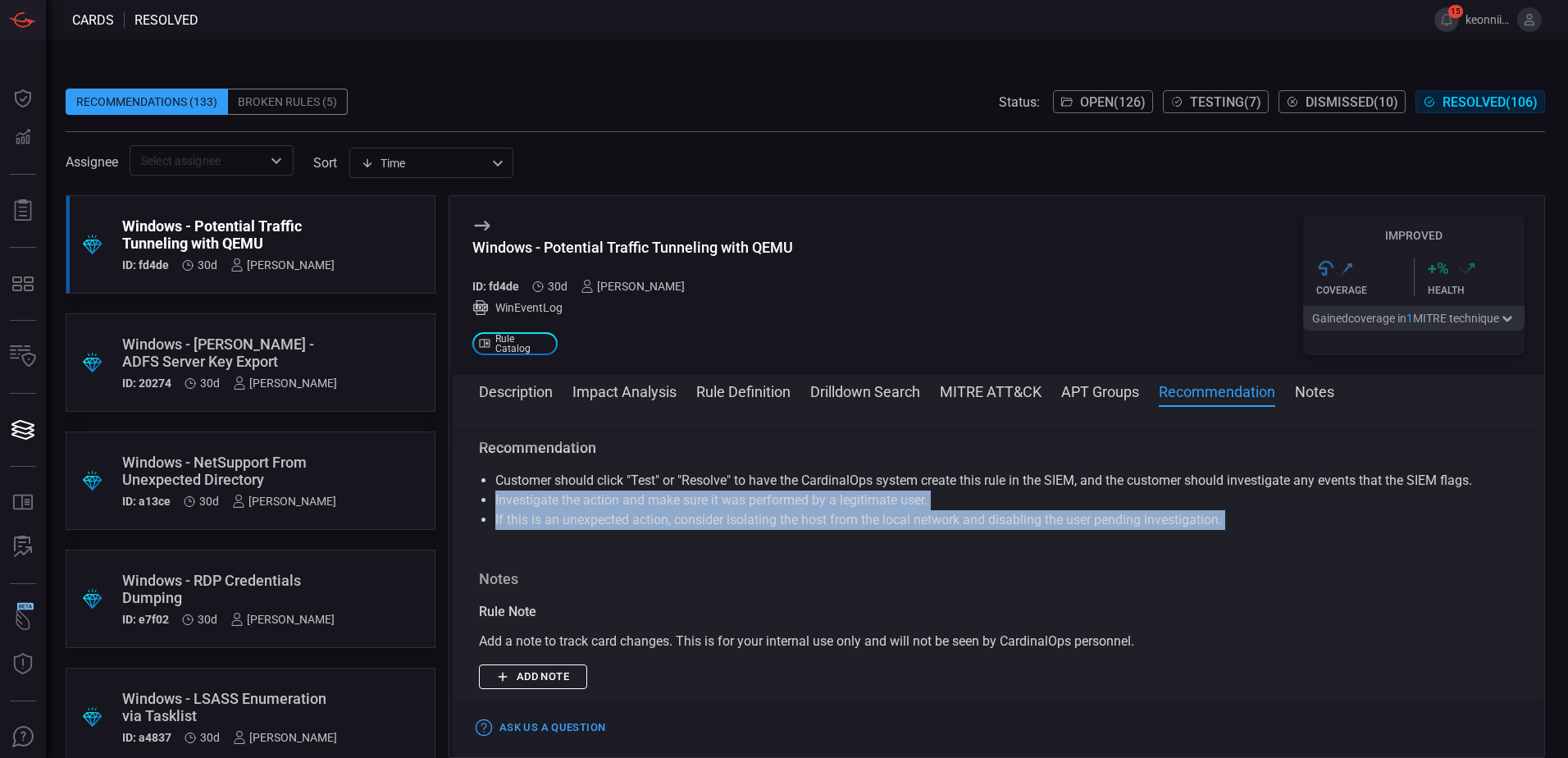
drag, startPoint x: 492, startPoint y: 506, endPoint x: 1229, endPoint y: 526, distance: 737.3
click at [1229, 526] on ul "Customer should click "Test" or "Resolve" to have the CardinalOps system create…" at bounding box center [998, 500] width 1039 height 59
drag, startPoint x: 1229, startPoint y: 526, endPoint x: 1125, endPoint y: 526, distance: 104.0
copy ul "Investigate the action and make sure it was performed by a legitimate user. If …"
